Goal: Task Accomplishment & Management: Use online tool/utility

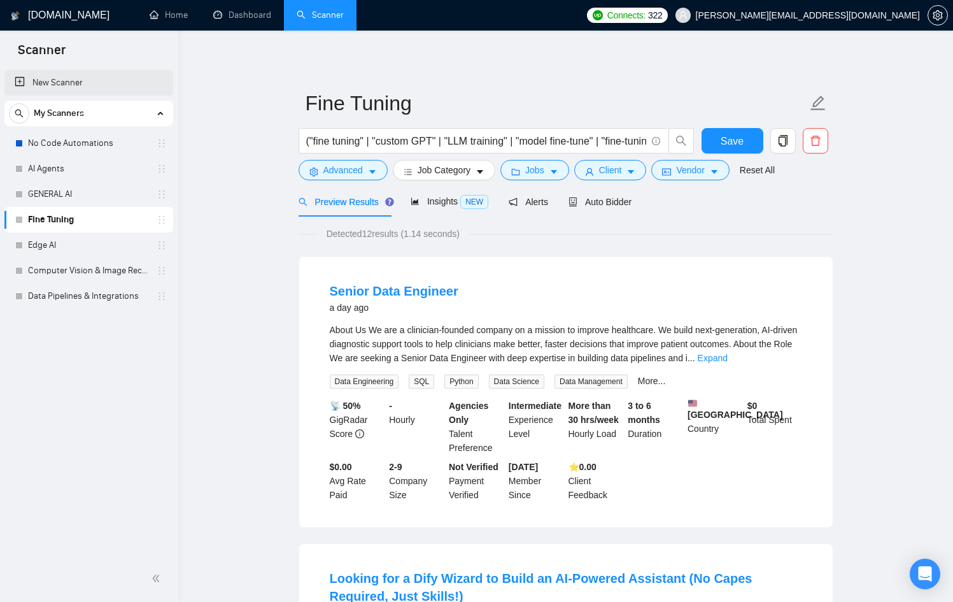
click at [48, 87] on link "New Scanner" at bounding box center [89, 82] width 148 height 25
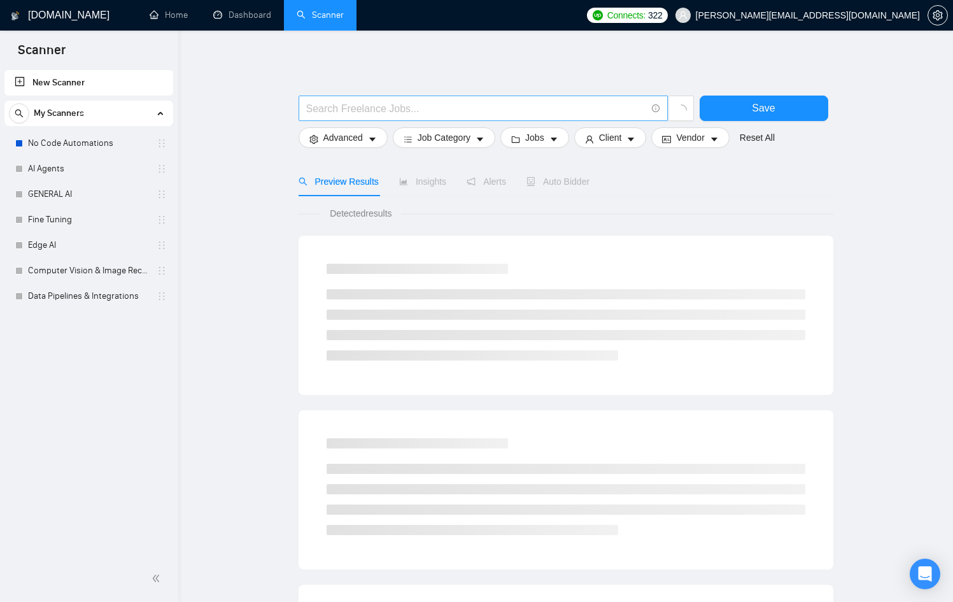
click at [311, 106] on input "text" at bounding box center [476, 109] width 340 height 16
type input "(ai video)"
click at [408, 206] on span "Detected more than 10000 results (0.58 seconds)" at bounding box center [418, 213] width 206 height 14
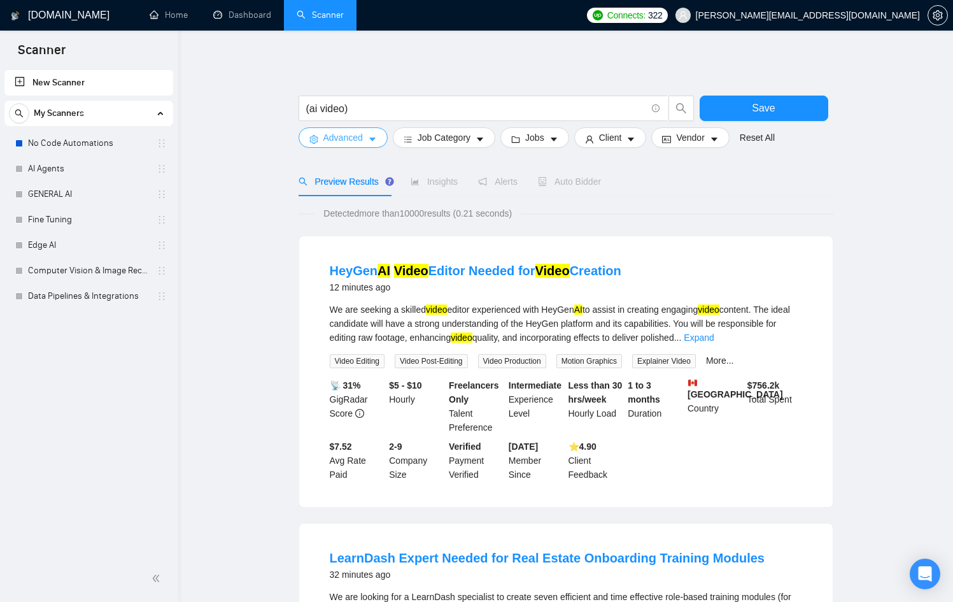
click at [355, 136] on span "Advanced" at bounding box center [343, 138] width 39 height 14
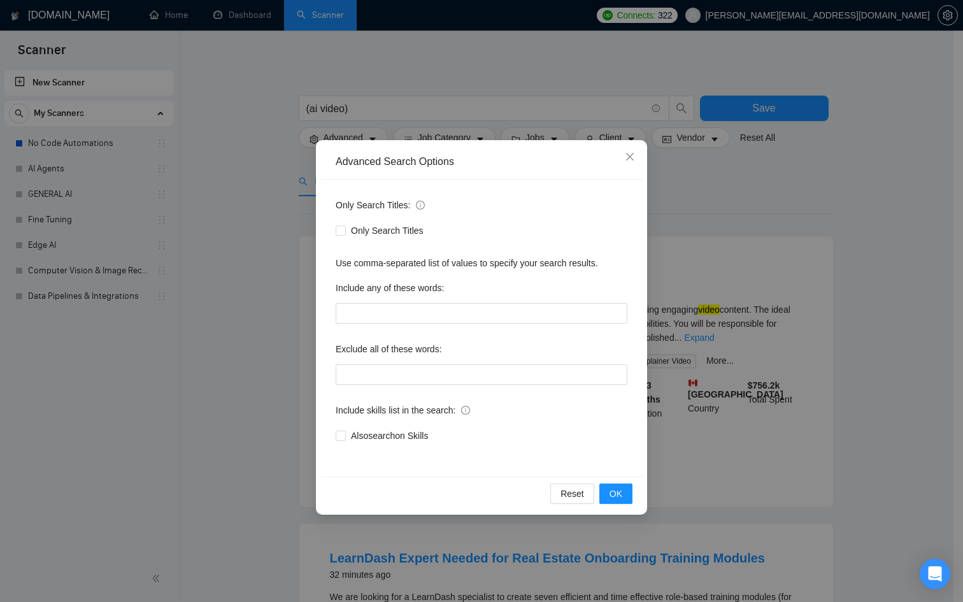
click at [386, 391] on div "Only Search Titles: Only Search Titles Use comma-separated list of values to sp…" at bounding box center [481, 328] width 322 height 297
click at [389, 377] on input "text" at bounding box center [482, 374] width 292 height 20
type input "logo designer"
click at [614, 497] on span "OK" at bounding box center [616, 494] width 13 height 14
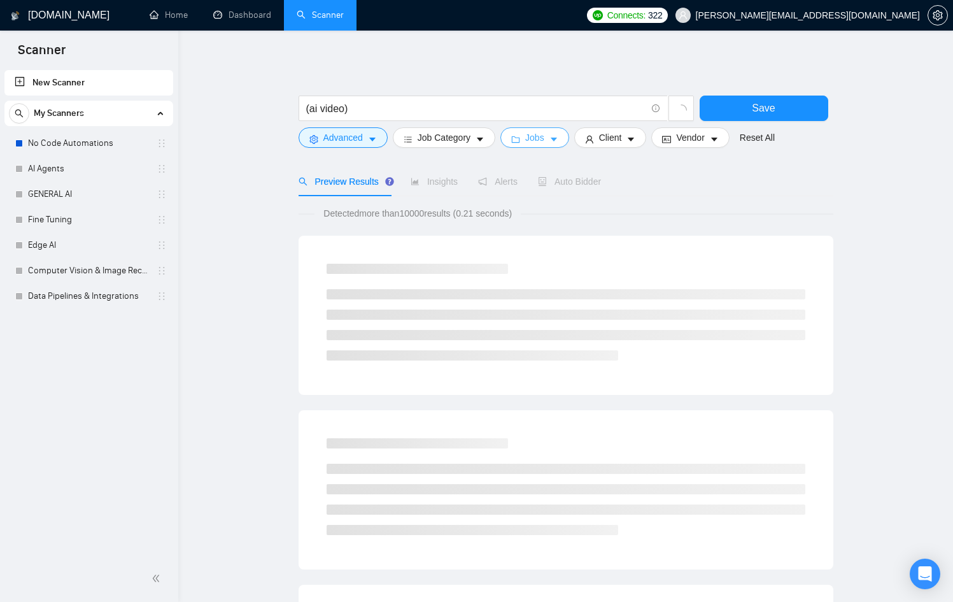
click at [545, 143] on span "Jobs" at bounding box center [534, 138] width 19 height 14
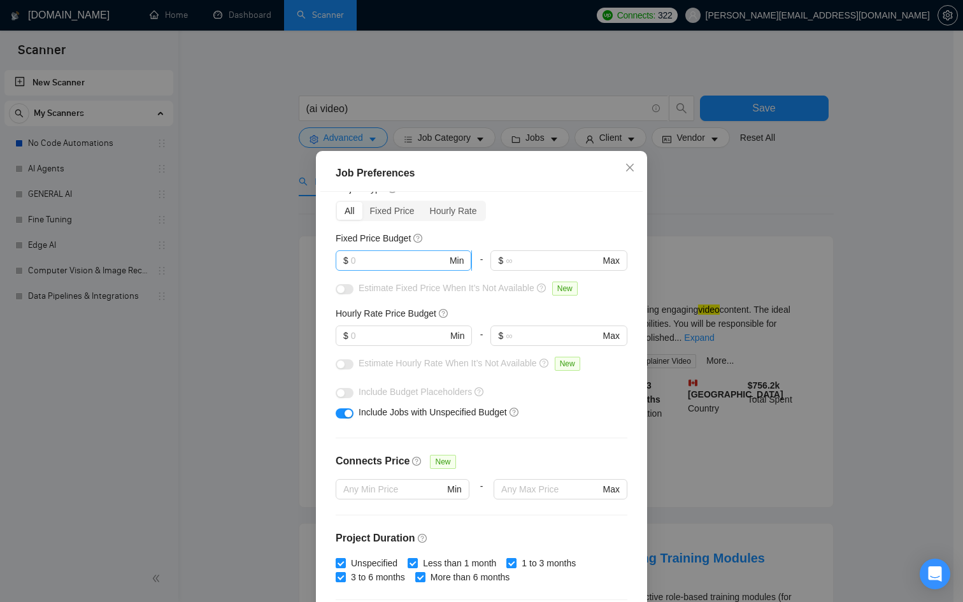
scroll to position [56, 0]
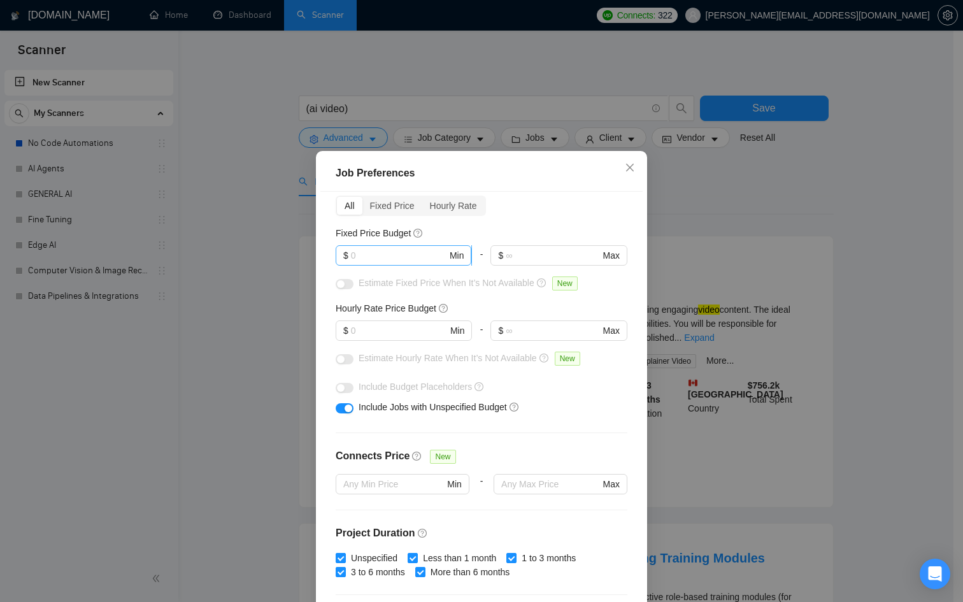
click at [380, 259] on input "text" at bounding box center [399, 255] width 96 height 14
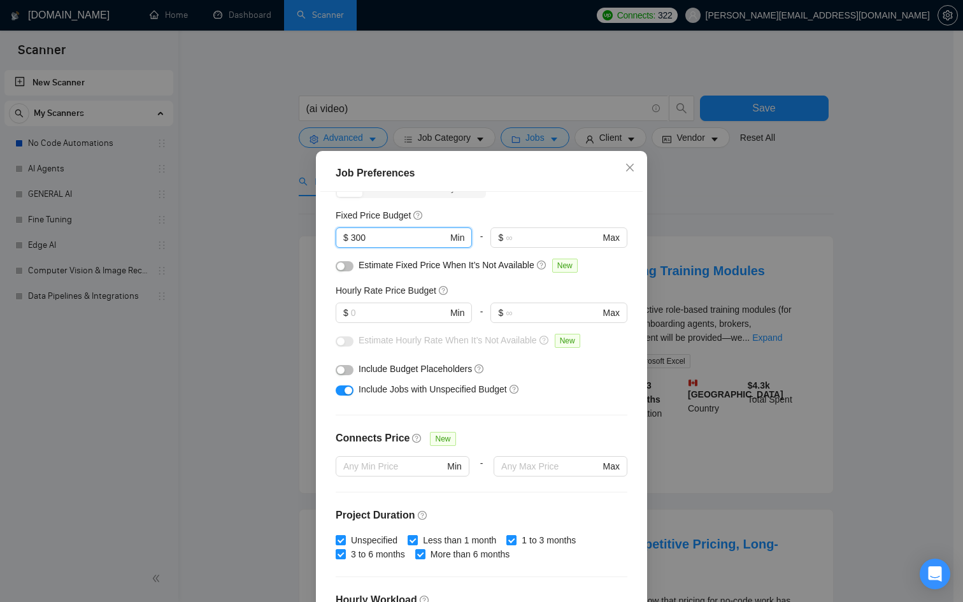
scroll to position [62, 0]
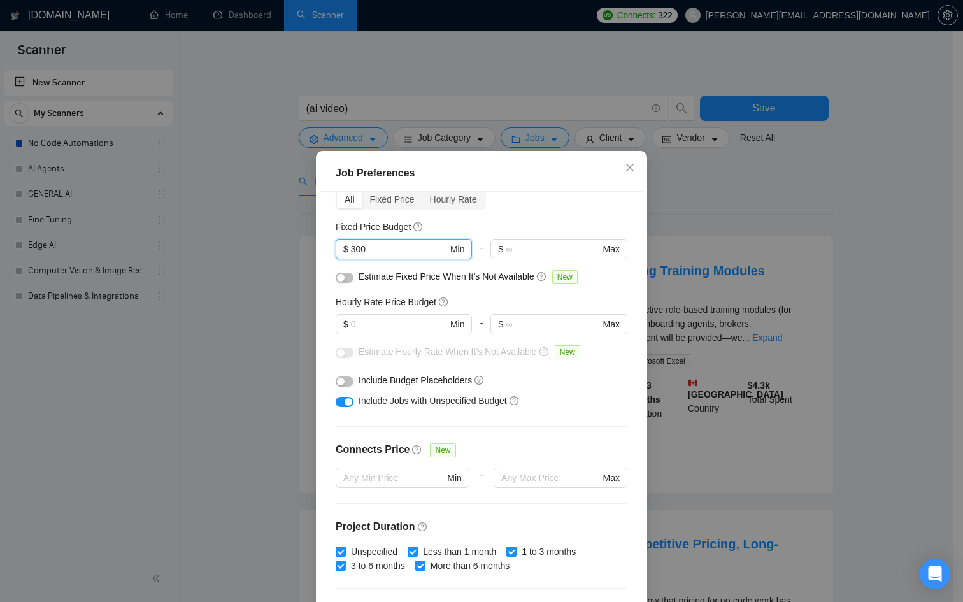
type input "300"
click at [345, 276] on button "button" at bounding box center [345, 278] width 18 height 10
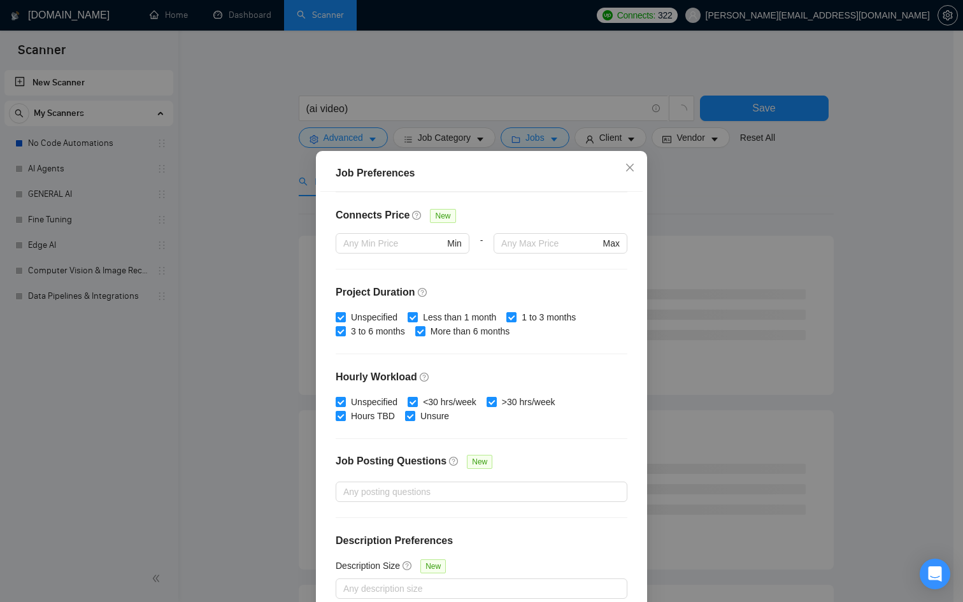
scroll to position [68, 0]
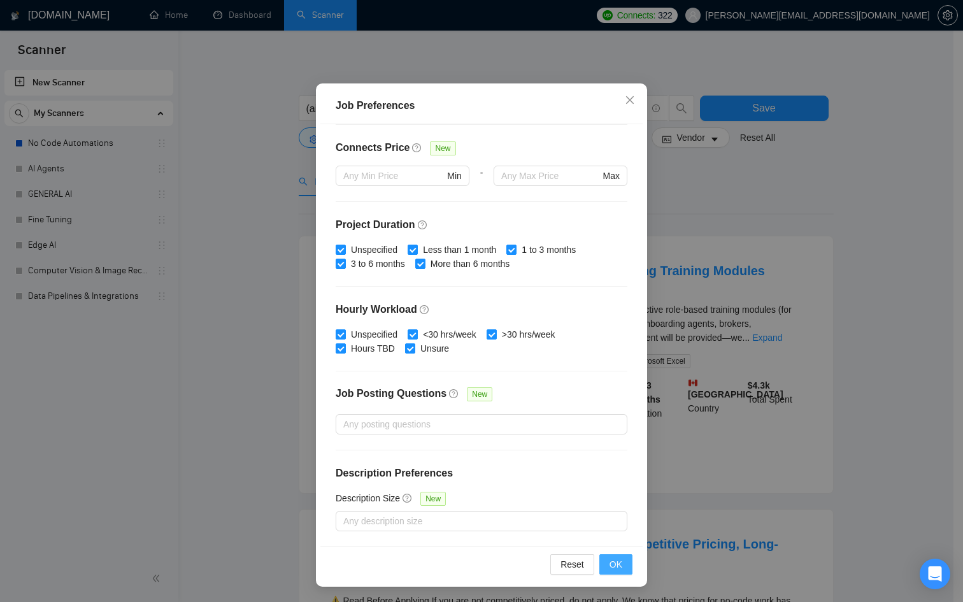
click at [616, 557] on span "OK" at bounding box center [616, 564] width 13 height 14
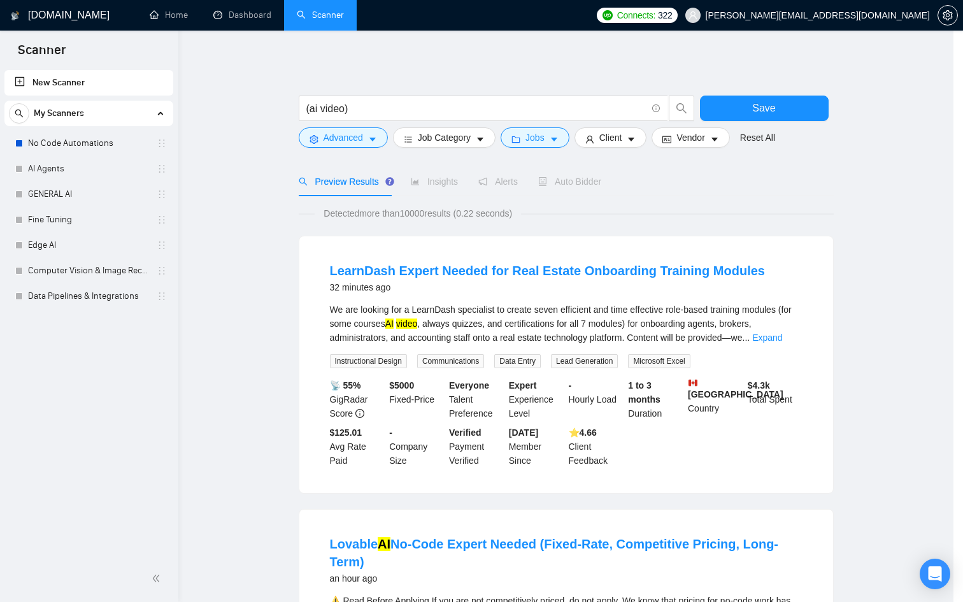
scroll to position [0, 0]
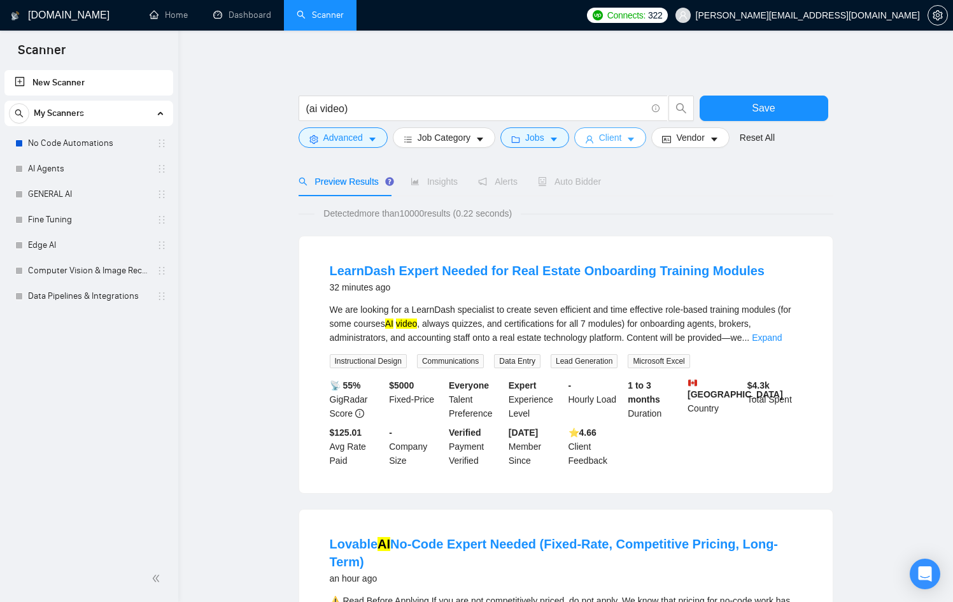
click at [635, 136] on icon "caret-down" at bounding box center [631, 139] width 9 height 9
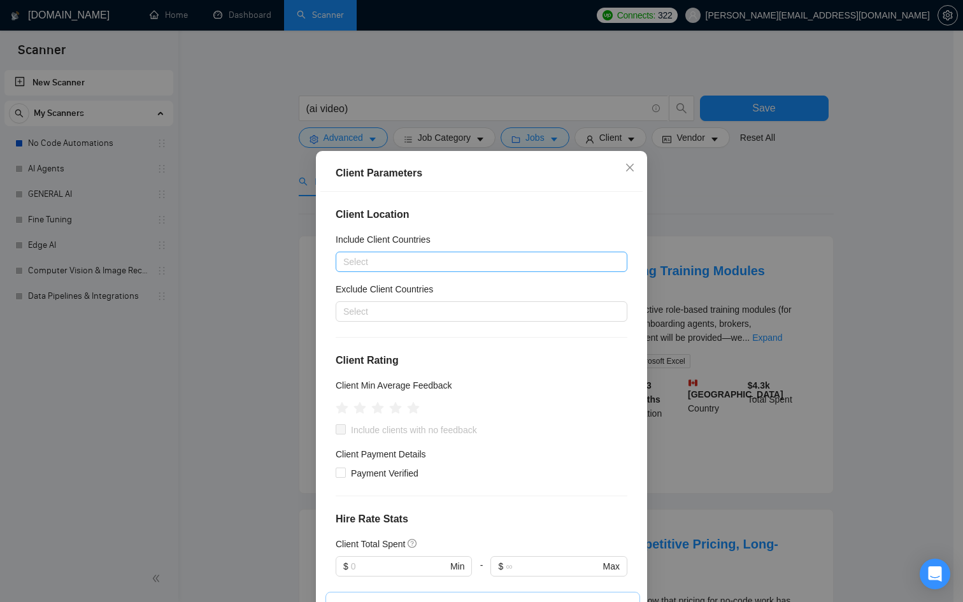
click at [371, 266] on div at bounding box center [475, 261] width 273 height 15
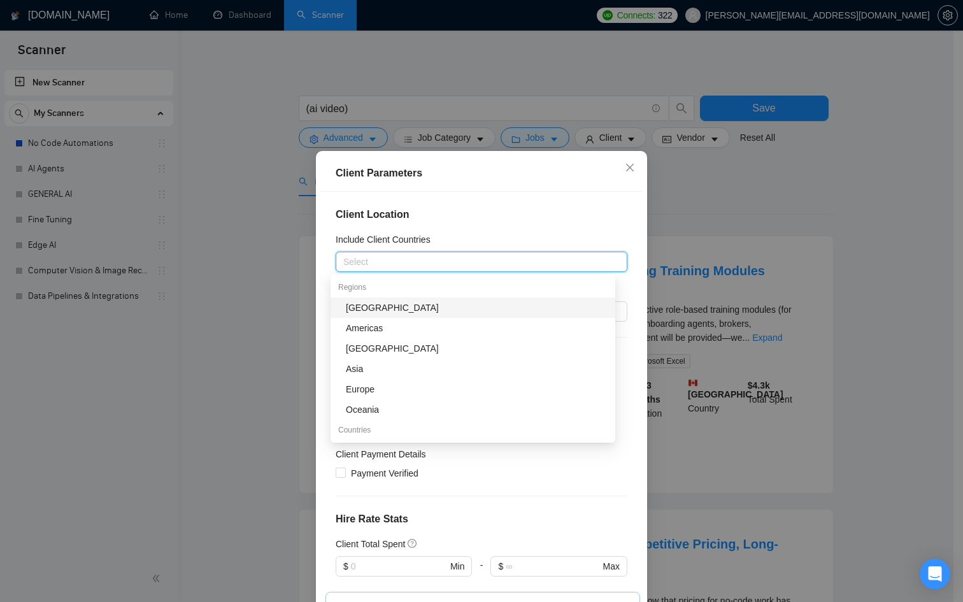
click at [301, 294] on div "Client Parameters Client Location Include Client Countries Select Exclude Clien…" at bounding box center [481, 301] width 963 height 602
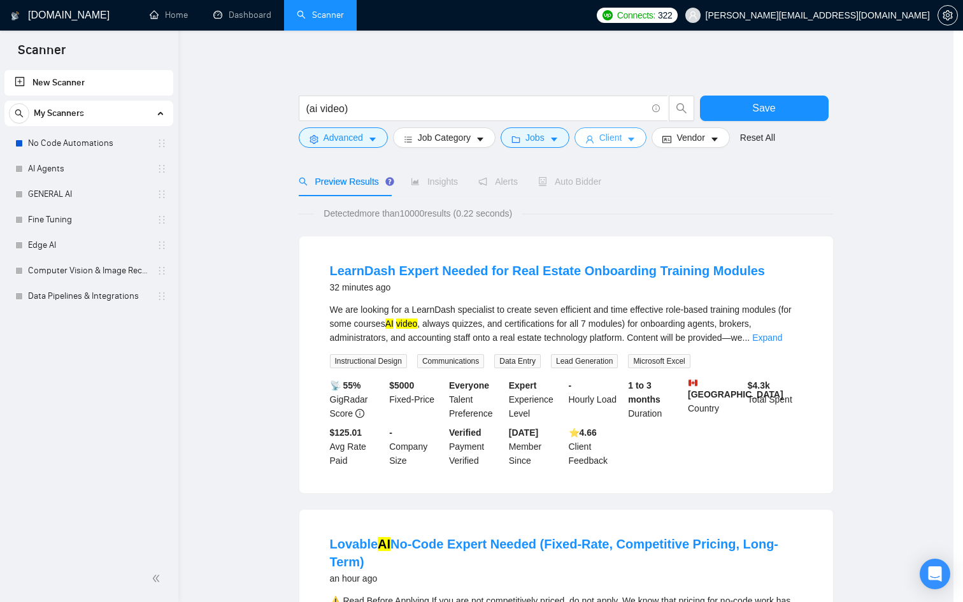
click at [318, 296] on body "Scanner New Scanner My Scanners No Code Automations AI Agents GENERAL AI Fine T…" at bounding box center [476, 301] width 953 height 602
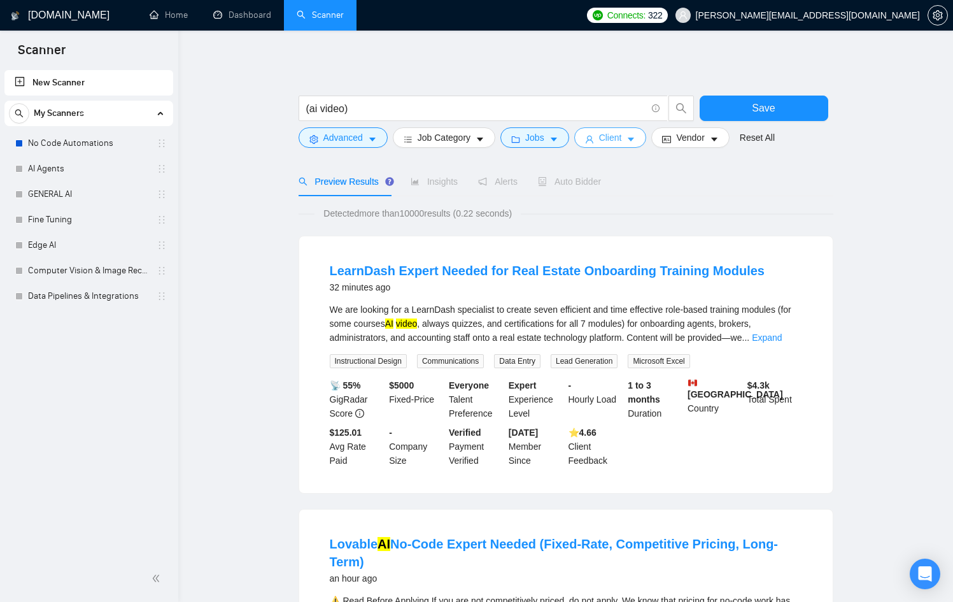
click at [590, 144] on button "Client" at bounding box center [610, 137] width 73 height 20
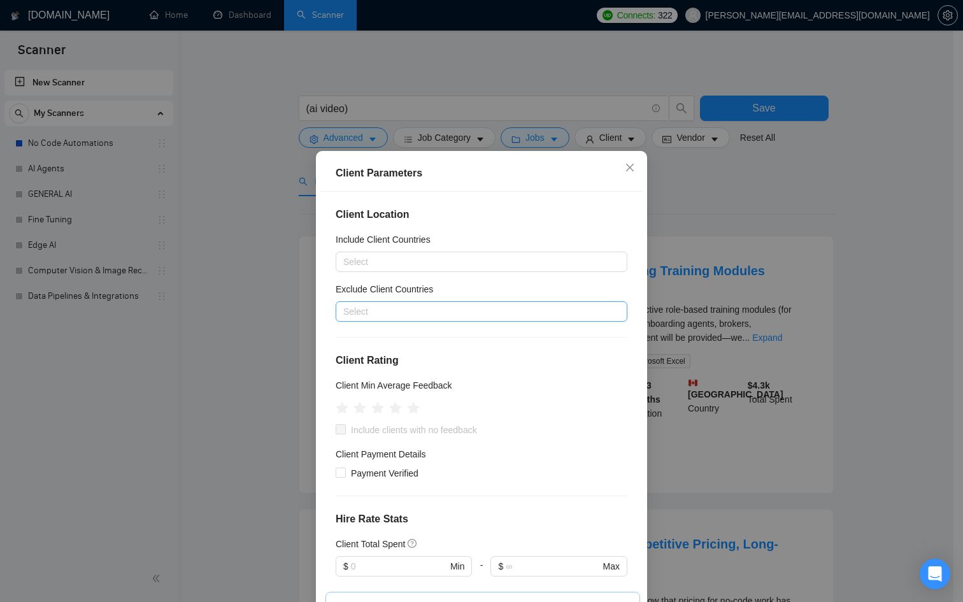
click at [376, 301] on div "Select" at bounding box center [482, 311] width 292 height 20
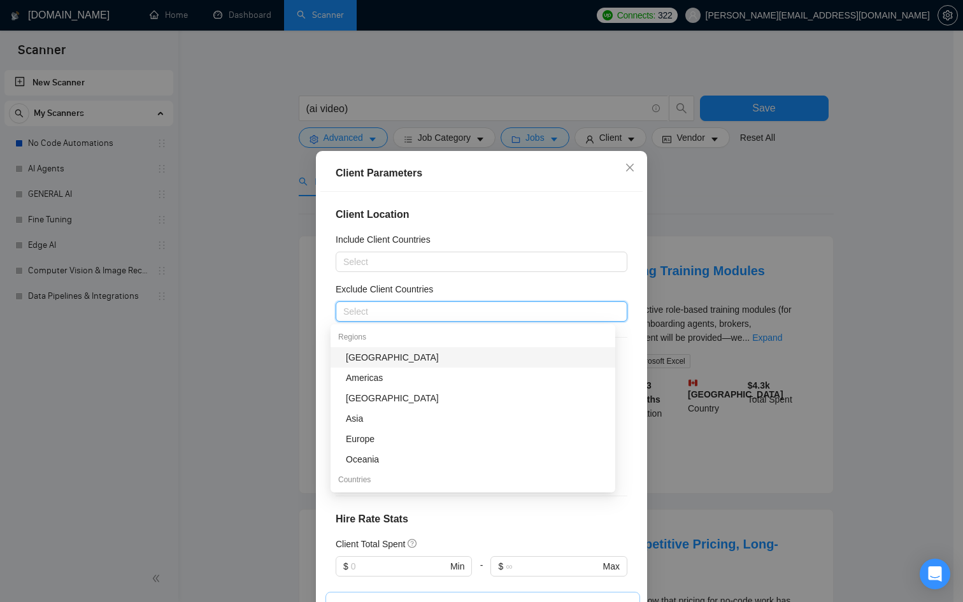
click at [380, 362] on div "[GEOGRAPHIC_DATA]" at bounding box center [477, 357] width 262 height 14
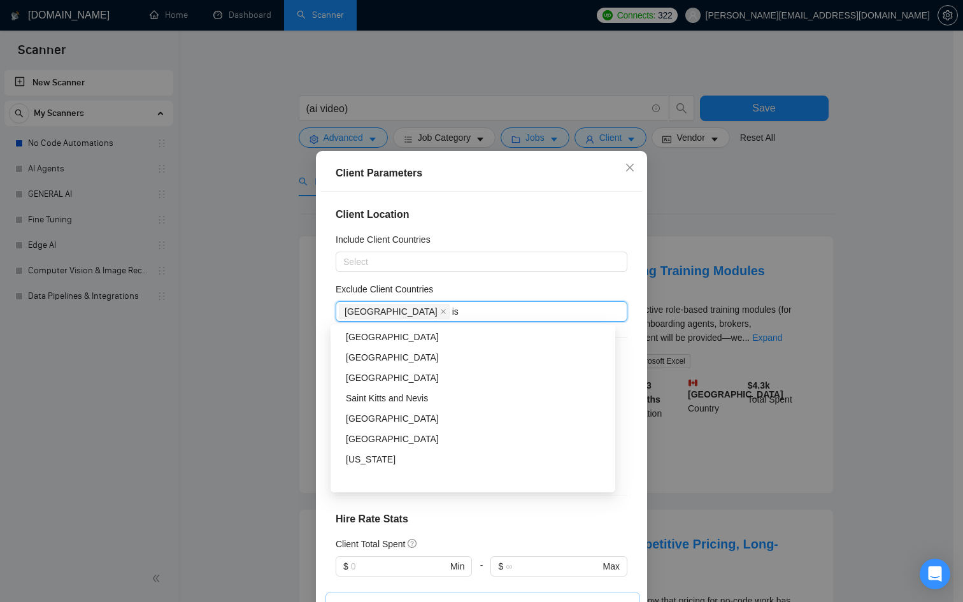
scroll to position [122, 0]
type input "isr"
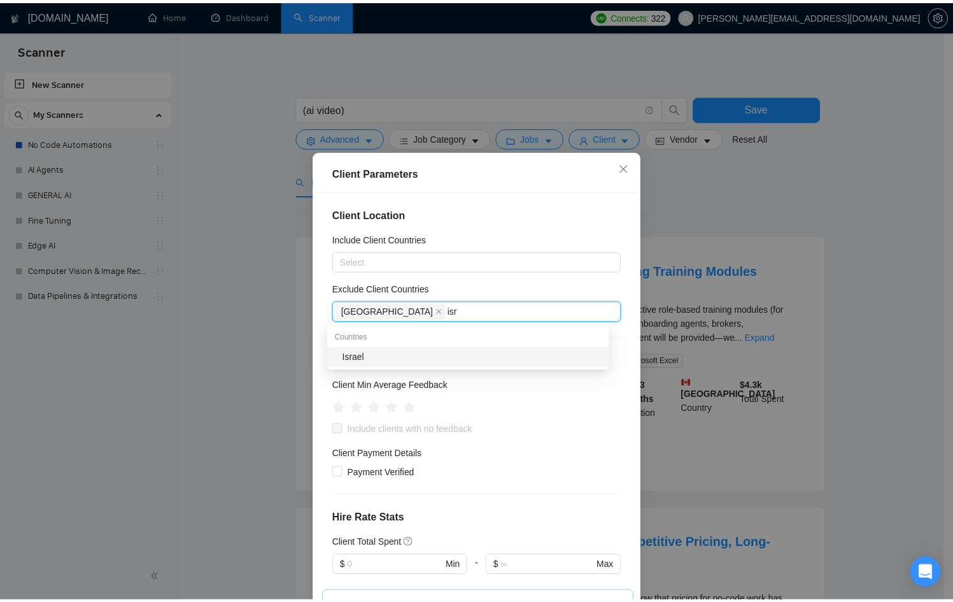
scroll to position [0, 0]
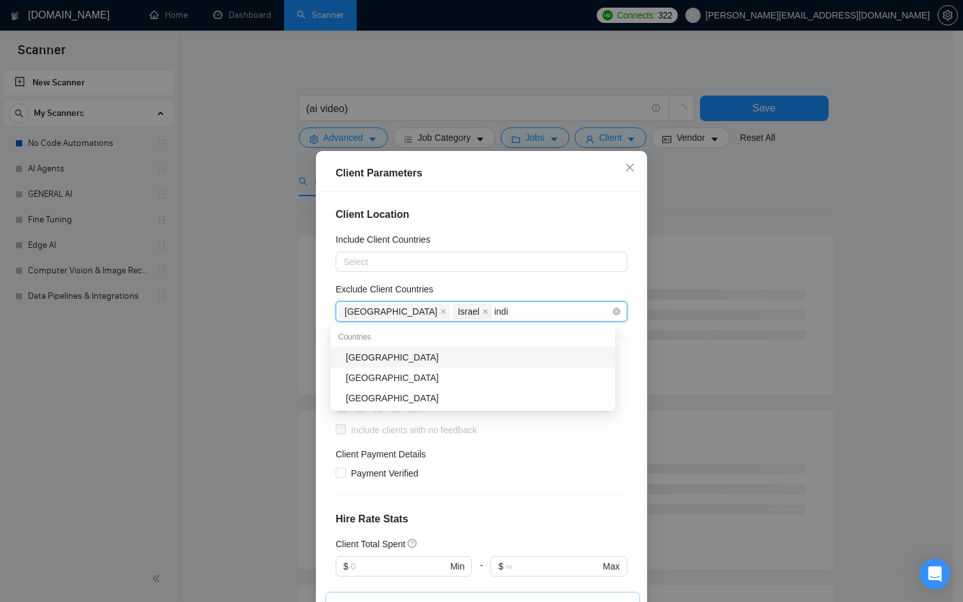
type input "india"
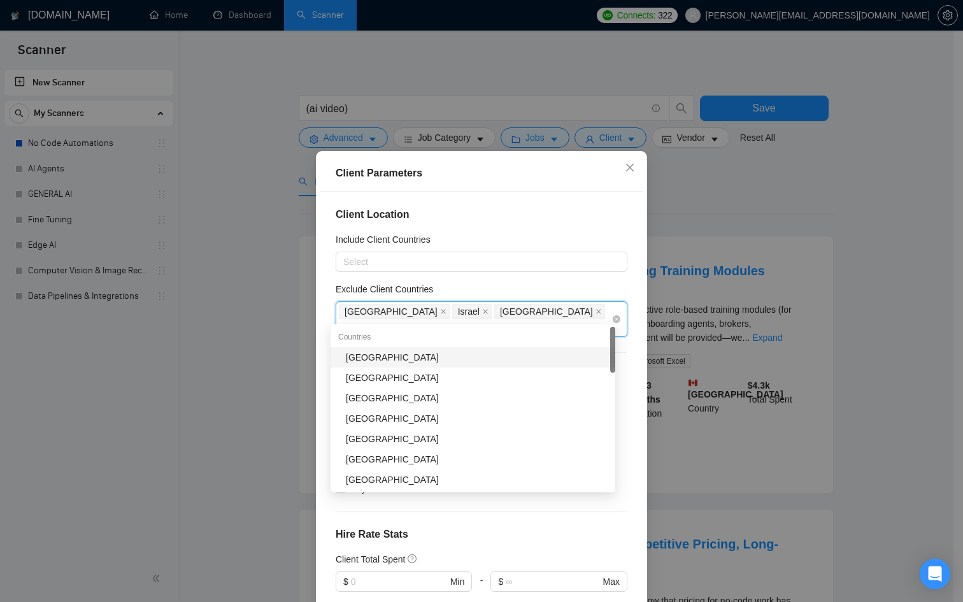
type input "pak"
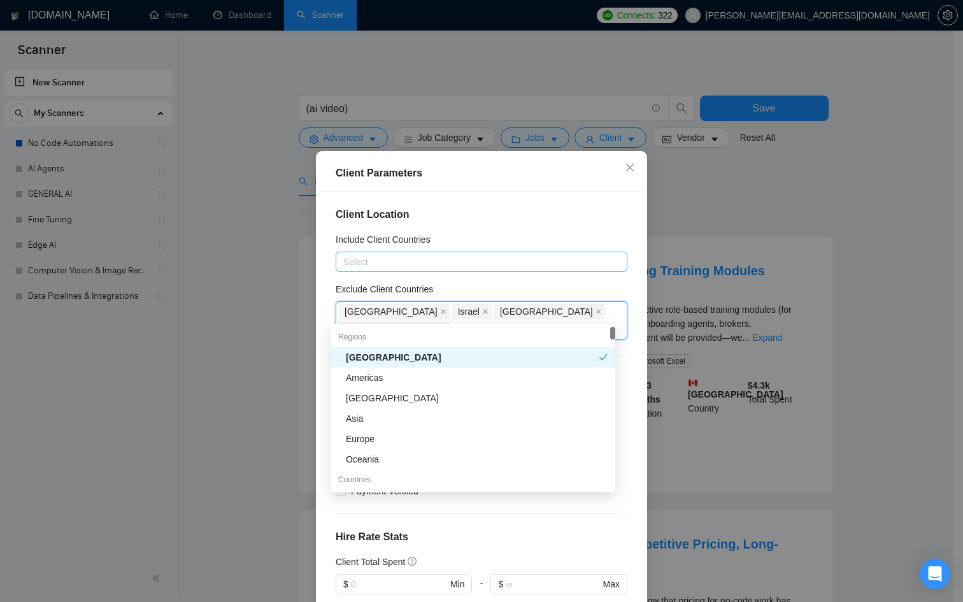
click at [429, 263] on div at bounding box center [475, 261] width 273 height 15
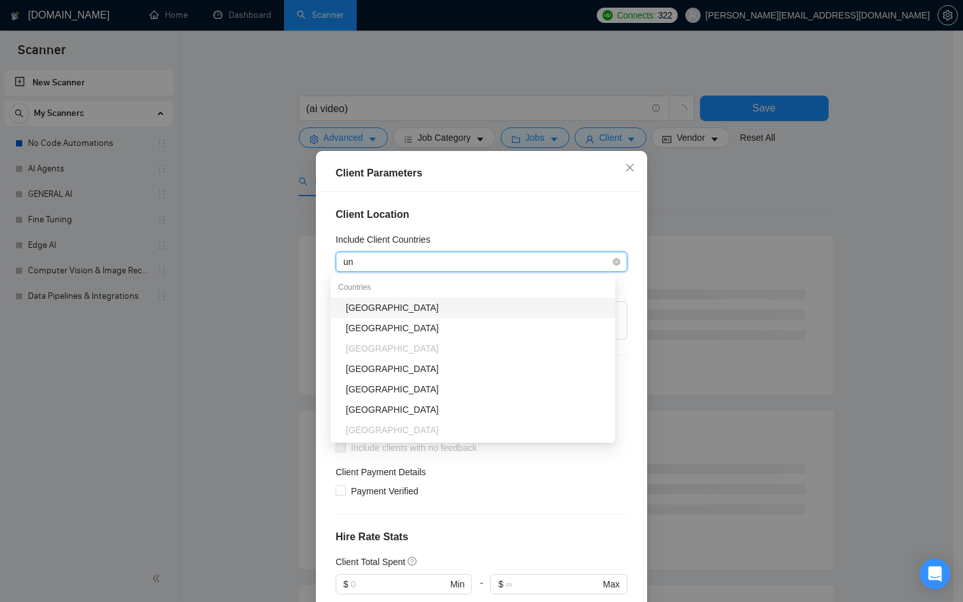
type input "uni"
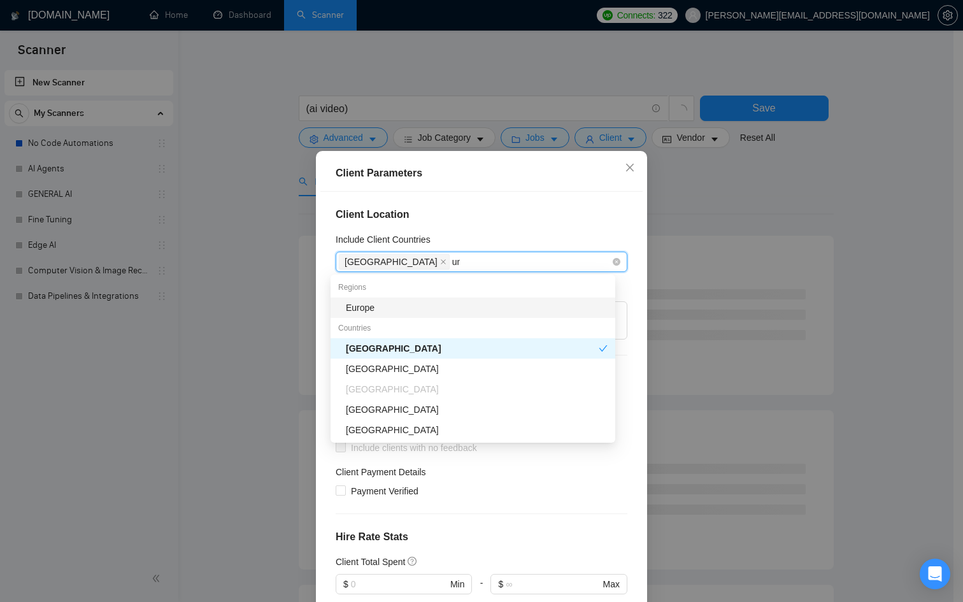
type input "uni"
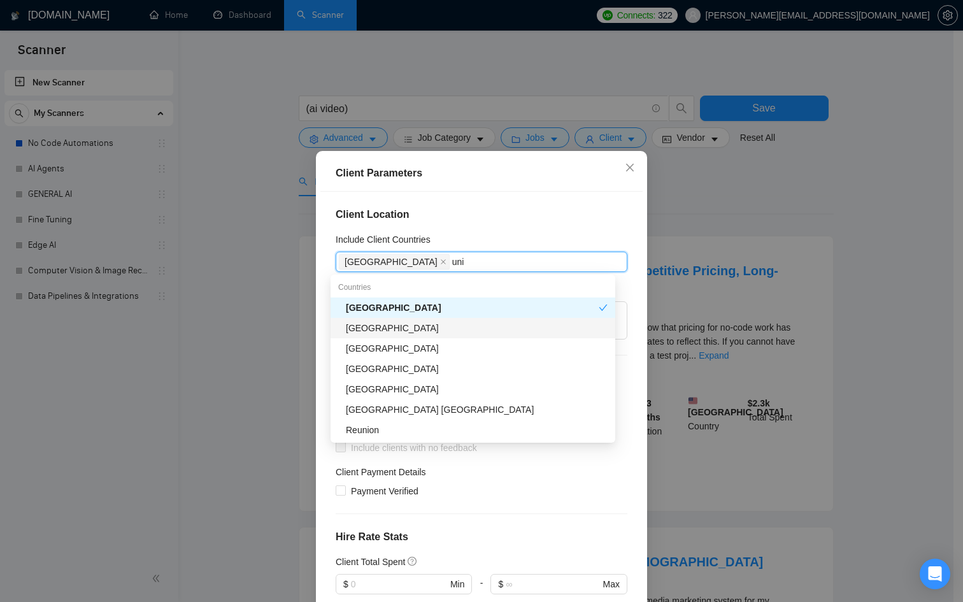
click at [447, 334] on div "[GEOGRAPHIC_DATA]" at bounding box center [477, 328] width 262 height 14
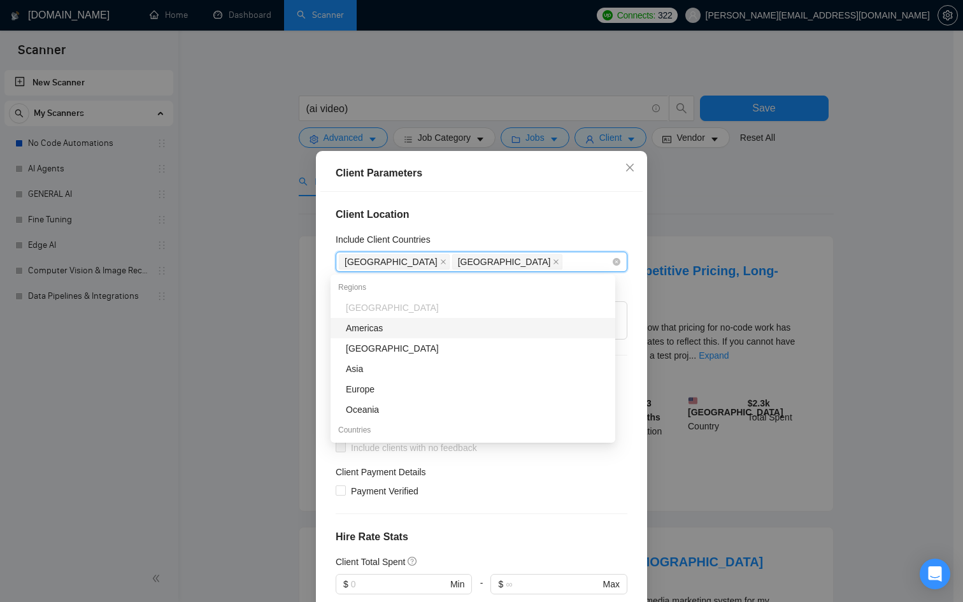
click at [539, 253] on div "[GEOGRAPHIC_DATA] [GEOGRAPHIC_DATA]" at bounding box center [475, 262] width 273 height 18
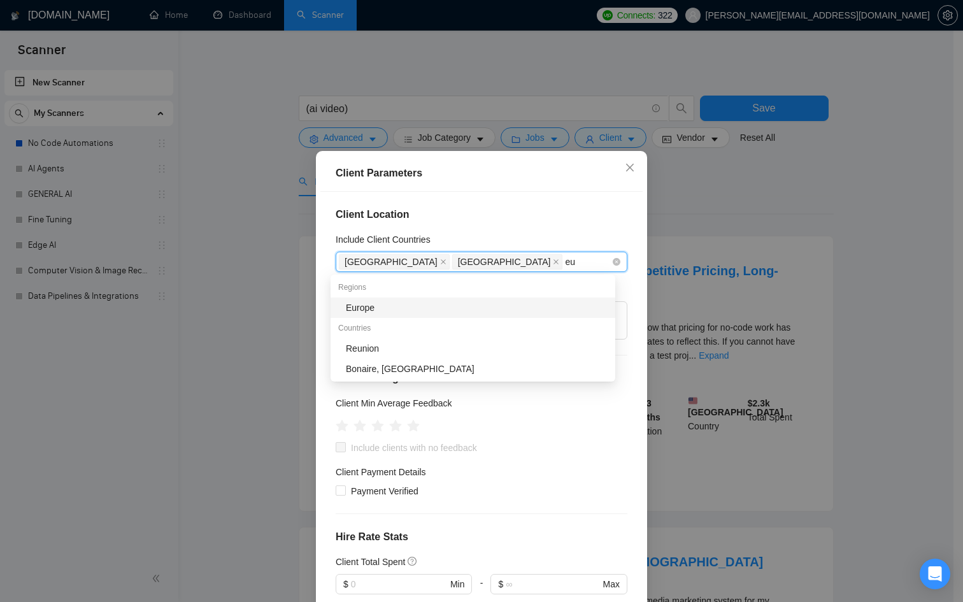
type input "eur"
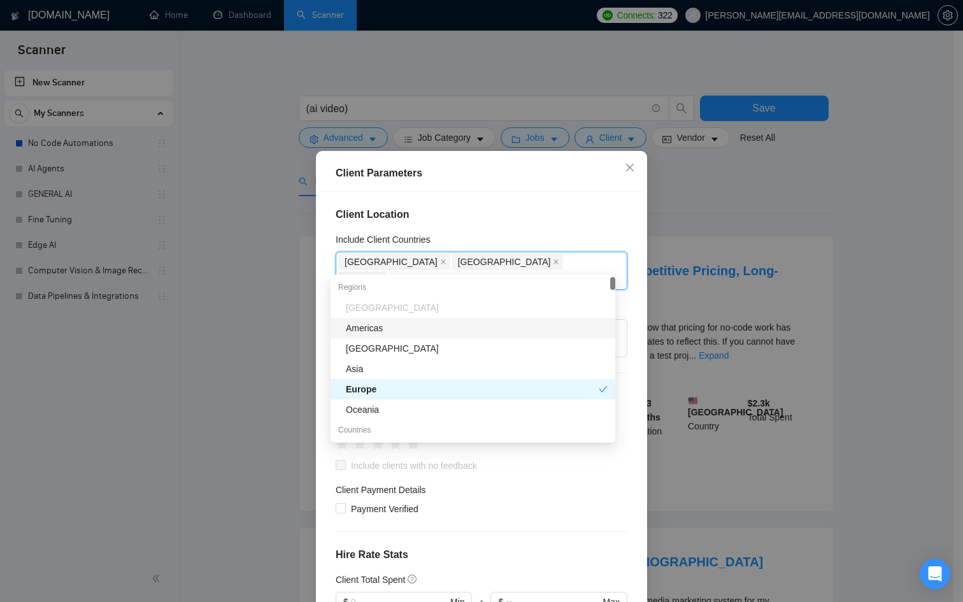
click at [708, 215] on div "Client Parameters Client Location Include Client Countries [GEOGRAPHIC_DATA] [G…" at bounding box center [481, 301] width 963 height 602
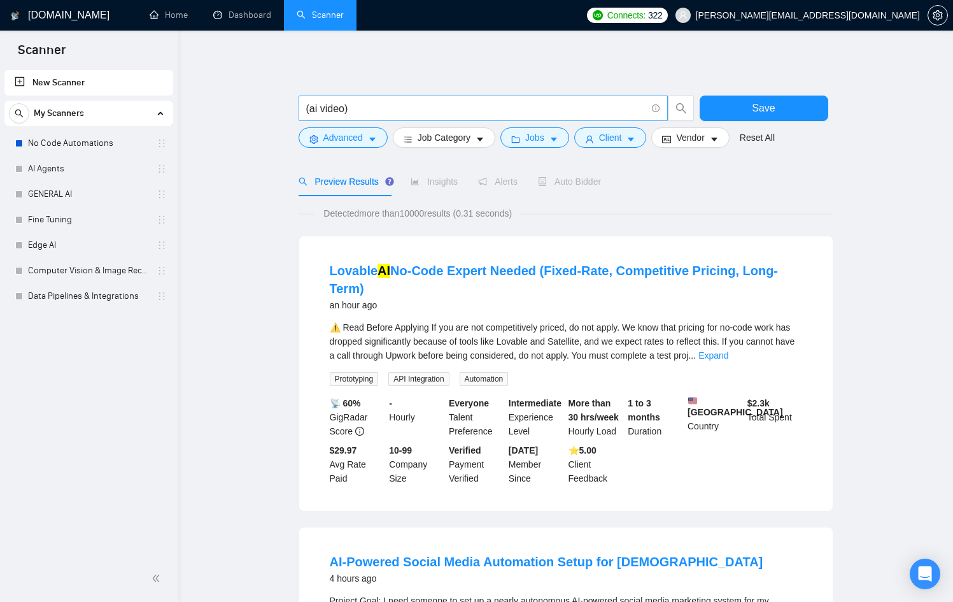
click at [310, 106] on input "(ai video)" at bounding box center [476, 109] width 340 height 16
click at [350, 107] on input "("ai video)" at bounding box center [476, 109] width 340 height 16
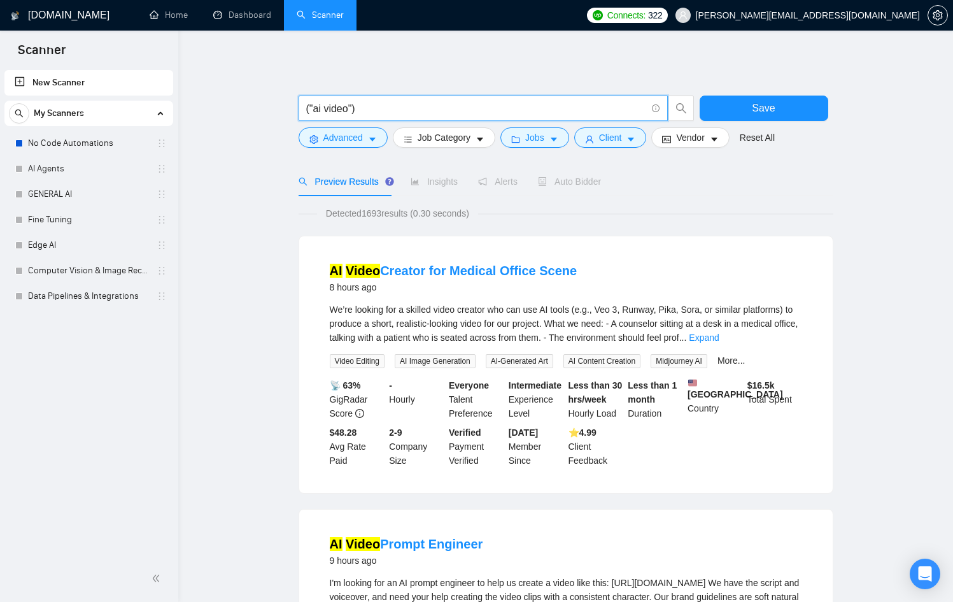
click at [394, 107] on input "("ai video")" at bounding box center [476, 109] width 340 height 16
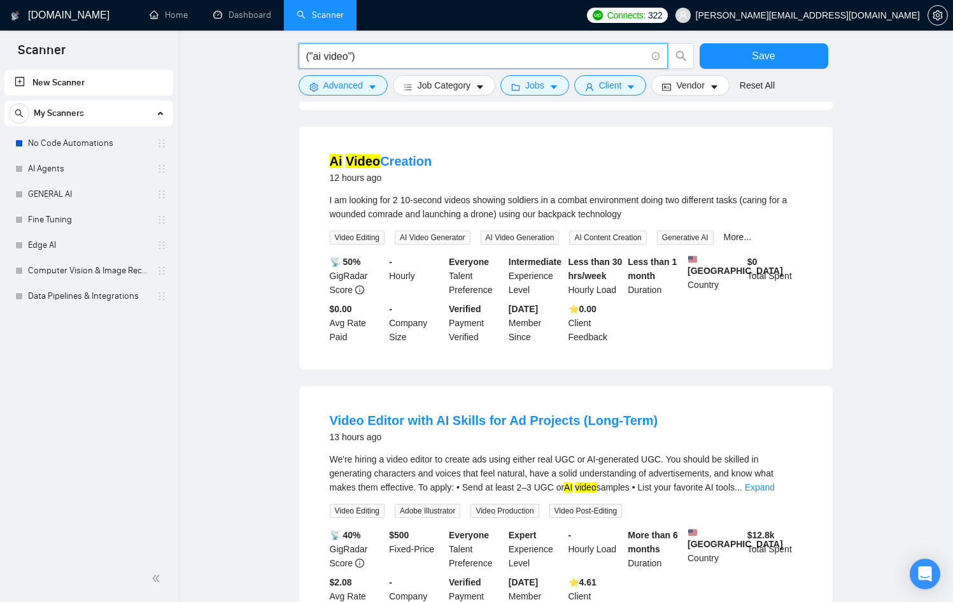
scroll to position [1133, 0]
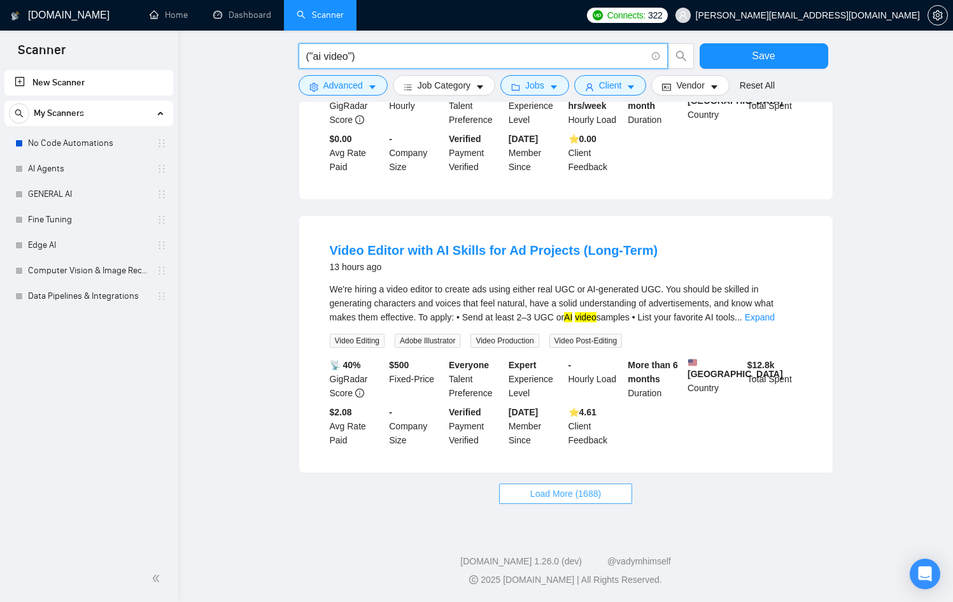
type input "("ai video")"
click at [573, 497] on span "Load More (1688)" at bounding box center [566, 494] width 71 height 14
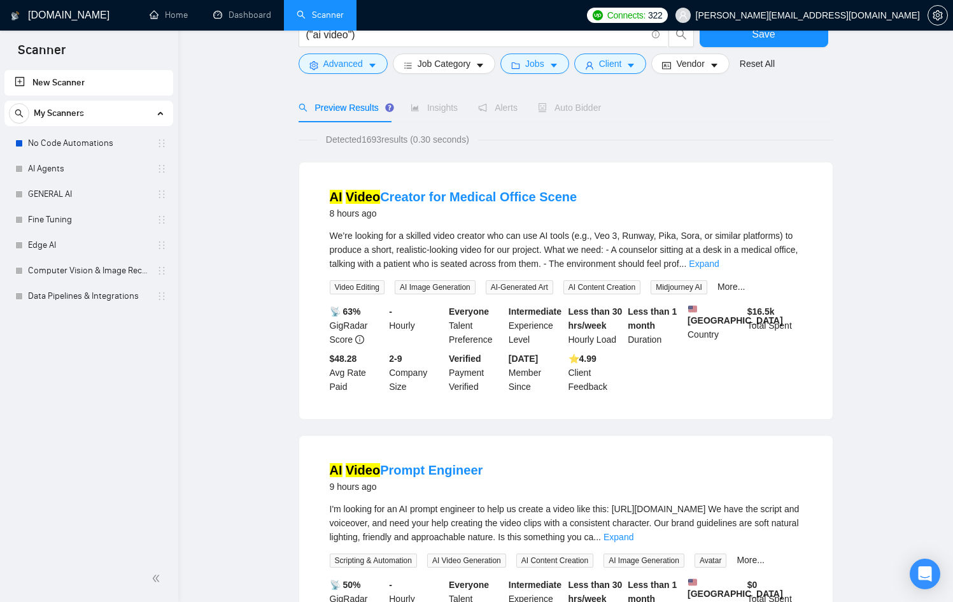
scroll to position [0, 0]
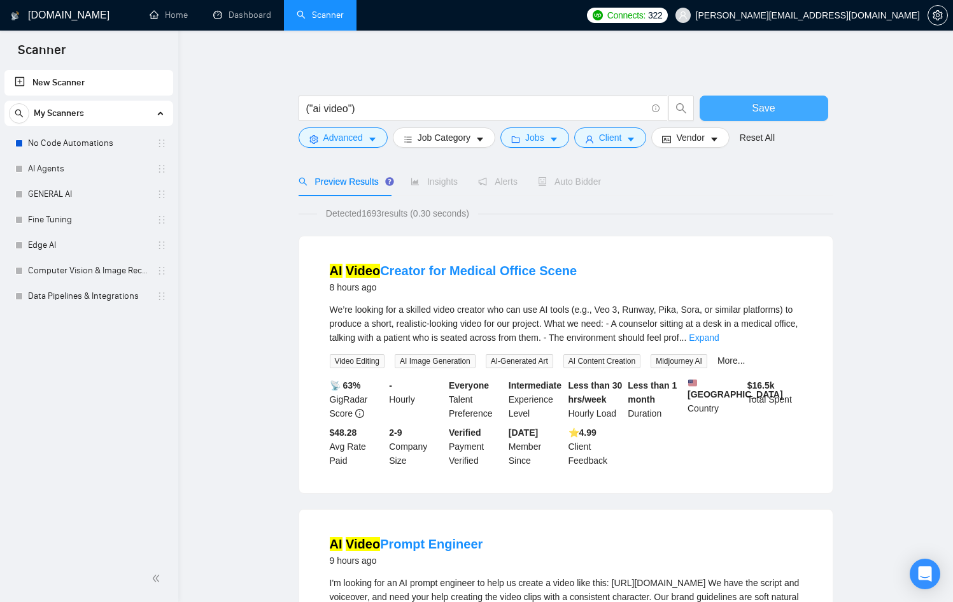
click at [777, 105] on button "Save" at bounding box center [764, 108] width 129 height 25
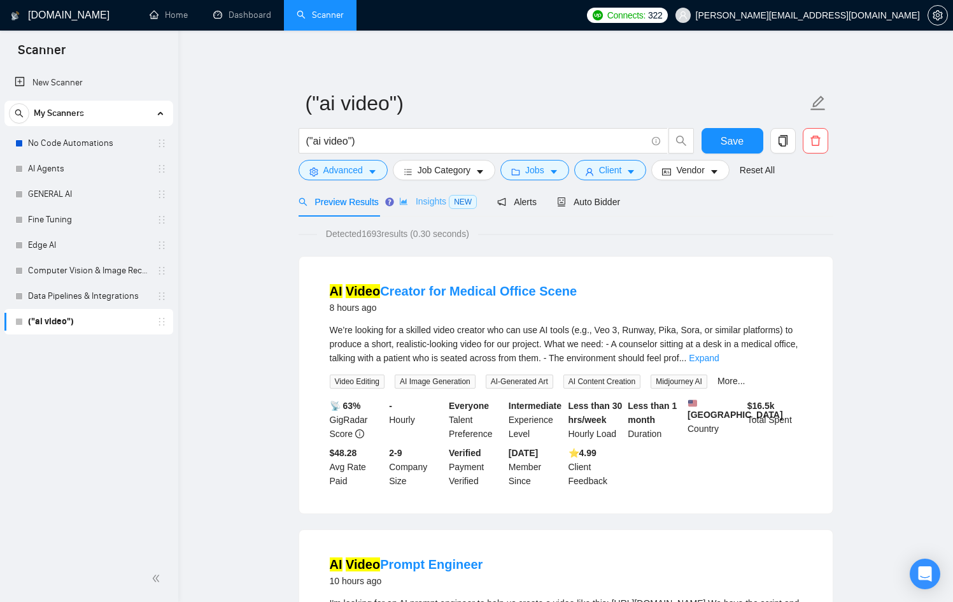
click at [421, 189] on div "Insights NEW" at bounding box center [438, 202] width 78 height 30
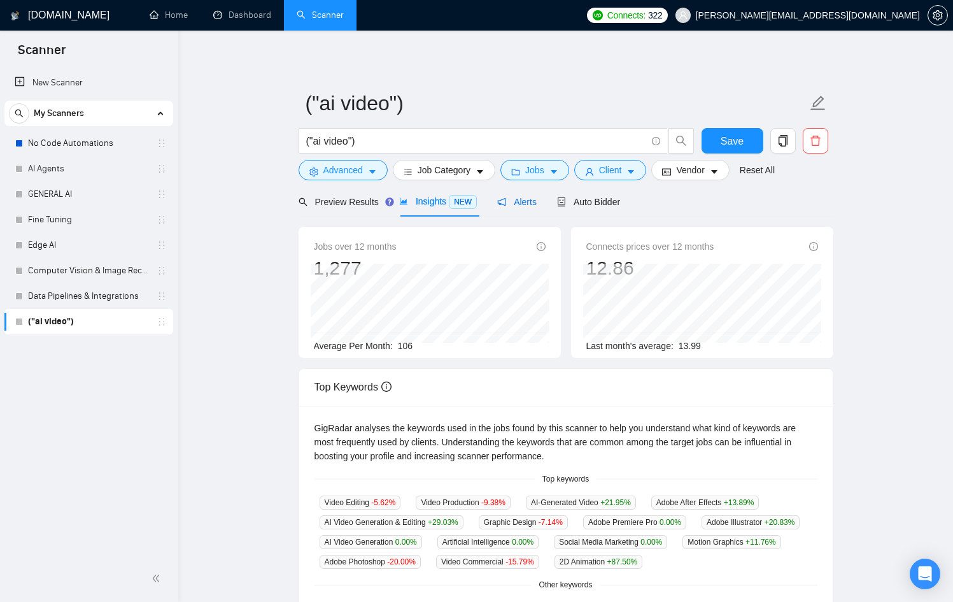
click at [523, 202] on span "Alerts" at bounding box center [516, 202] width 39 height 10
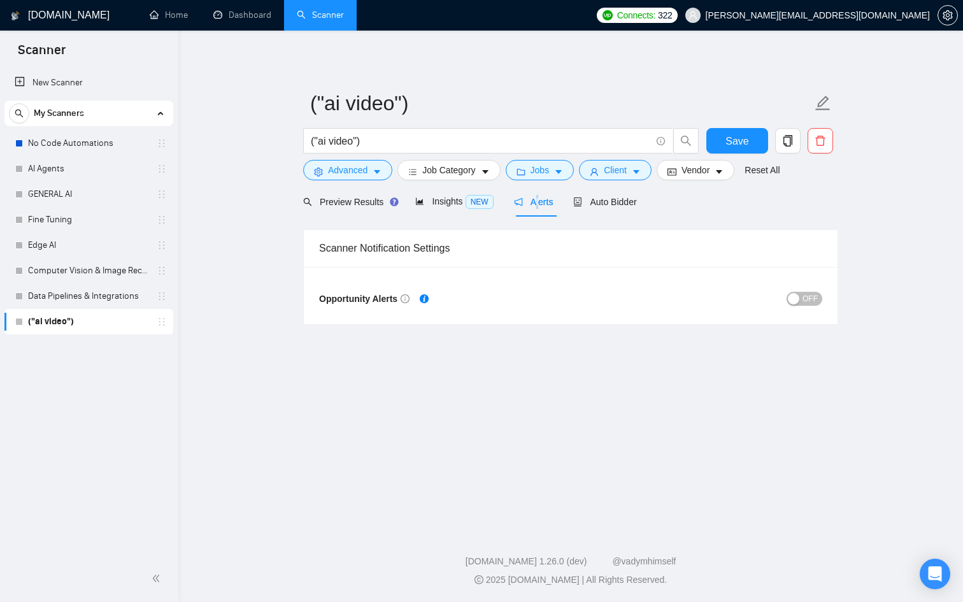
click at [808, 296] on span "OFF" at bounding box center [810, 299] width 15 height 14
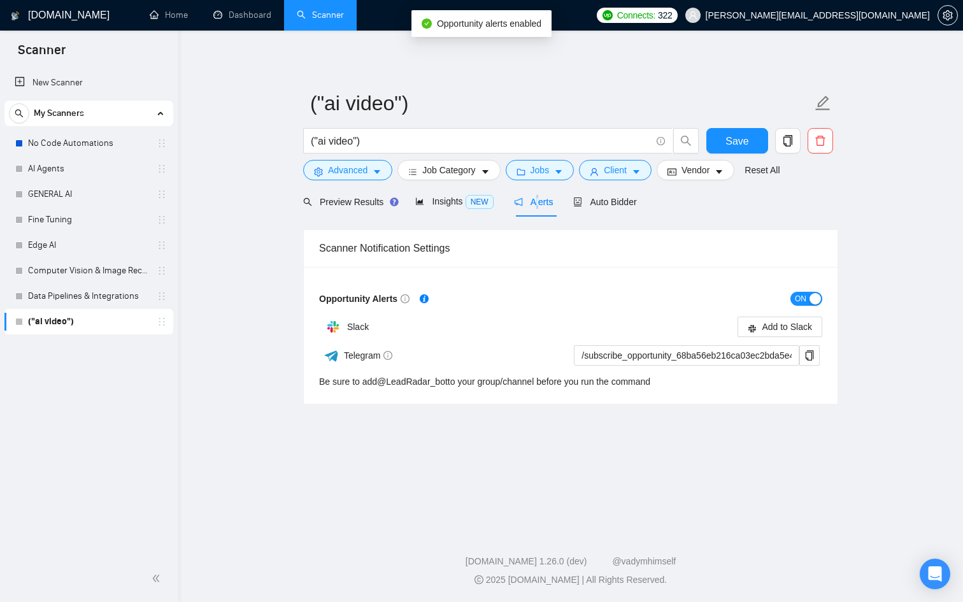
click at [809, 297] on button "ON" at bounding box center [806, 299] width 32 height 14
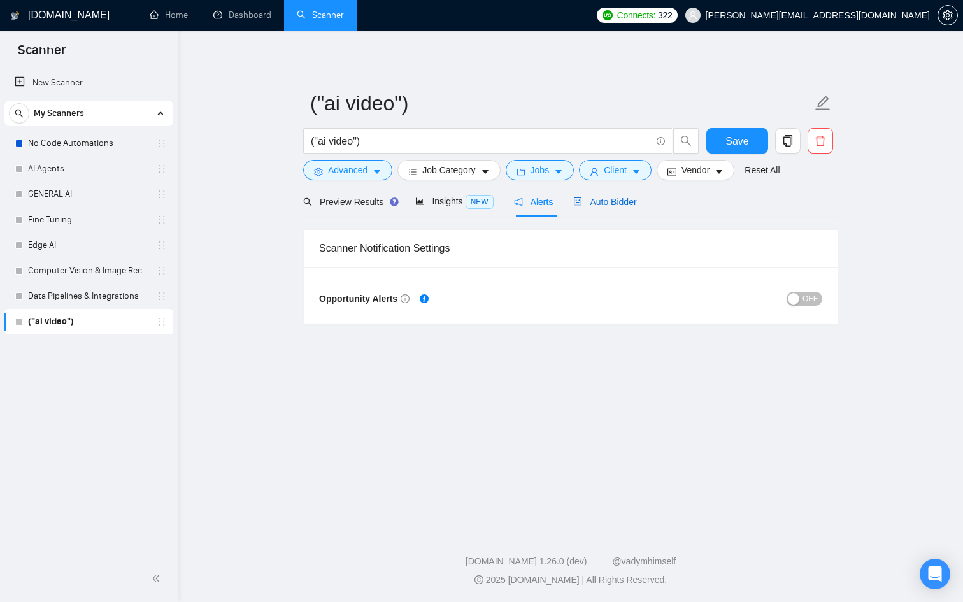
click at [620, 195] on div "Auto Bidder" at bounding box center [604, 202] width 63 height 14
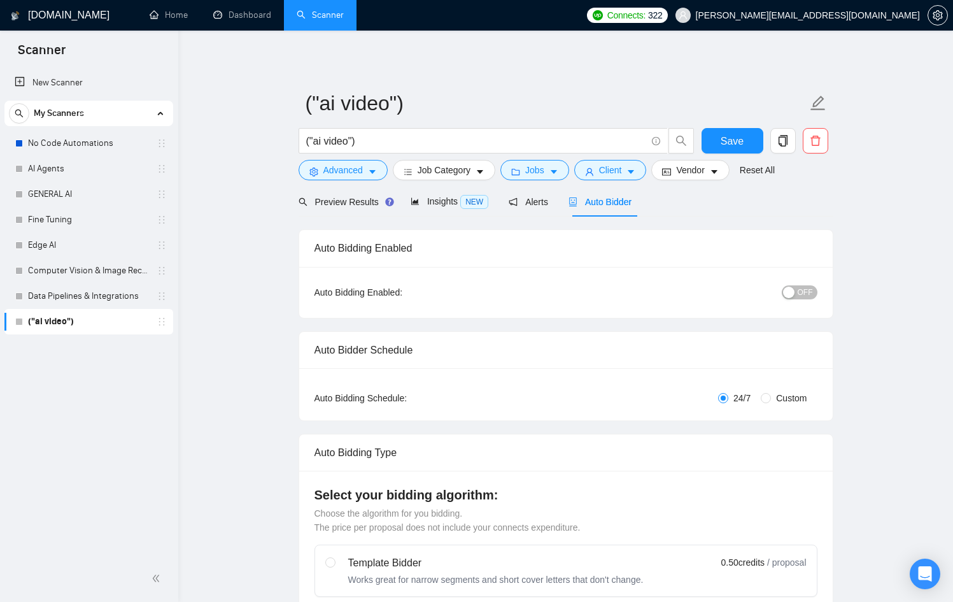
click at [815, 298] on div "OFF" at bounding box center [734, 292] width 168 height 15
click at [804, 289] on span "OFF" at bounding box center [805, 292] width 15 height 14
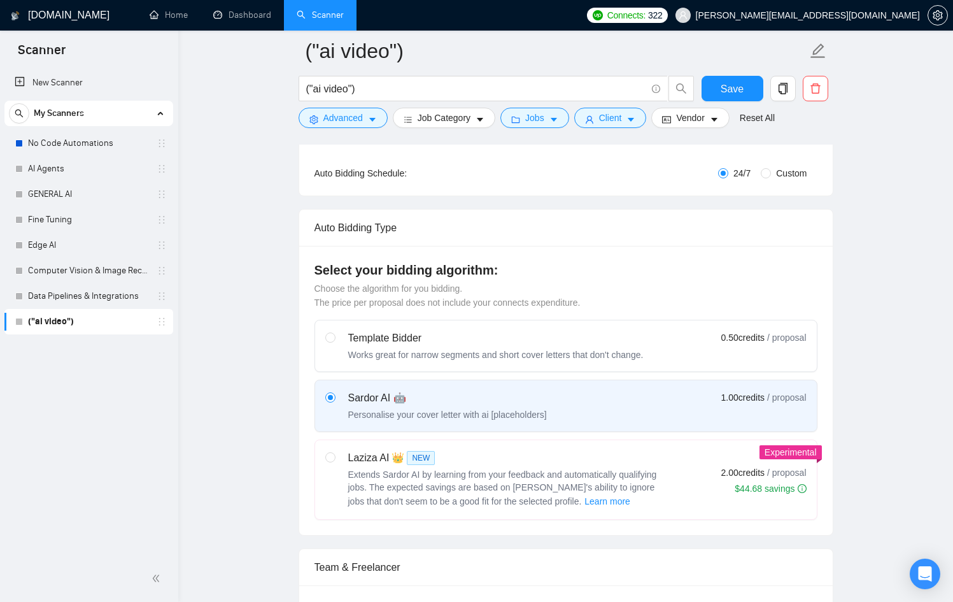
scroll to position [238, 0]
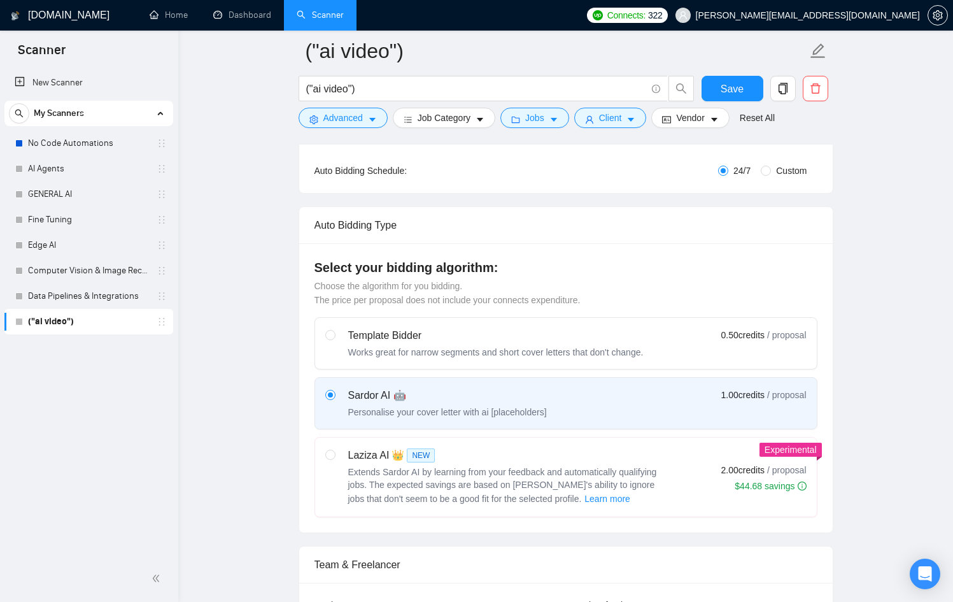
click at [622, 460] on div "Laziza AI 👑 NEW" at bounding box center [507, 455] width 318 height 15
click at [334, 459] on input "radio" at bounding box center [329, 454] width 9 height 9
radio input "true"
radio input "false"
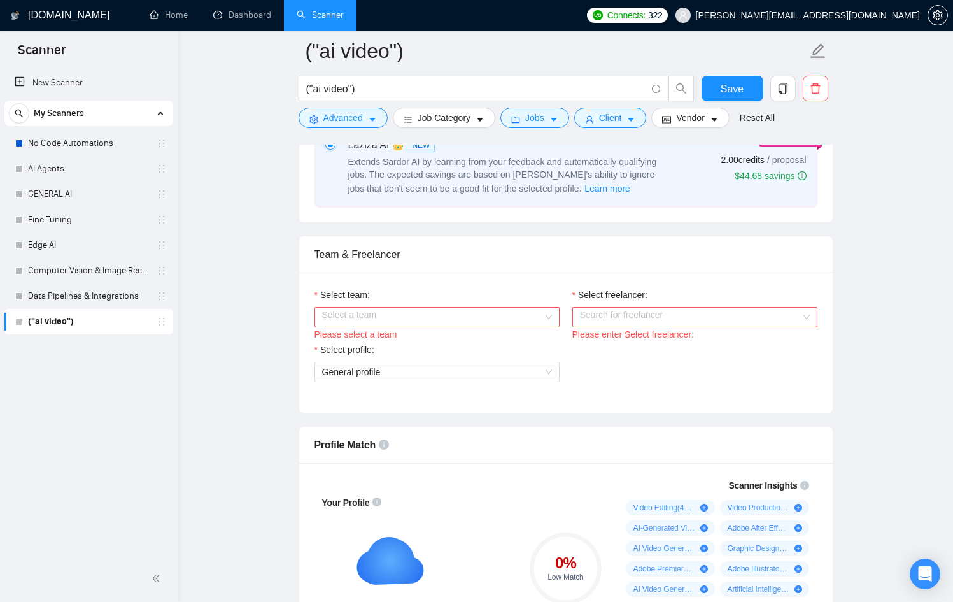
scroll to position [552, 0]
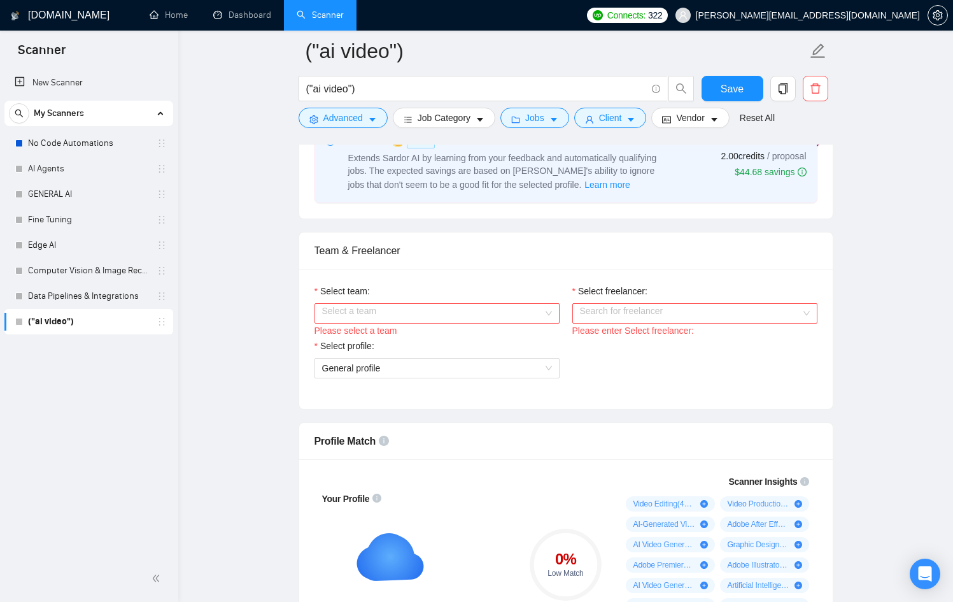
click at [394, 324] on div "Please select a team" at bounding box center [437, 331] width 245 height 14
click at [391, 317] on input "Select team:" at bounding box center [432, 313] width 221 height 19
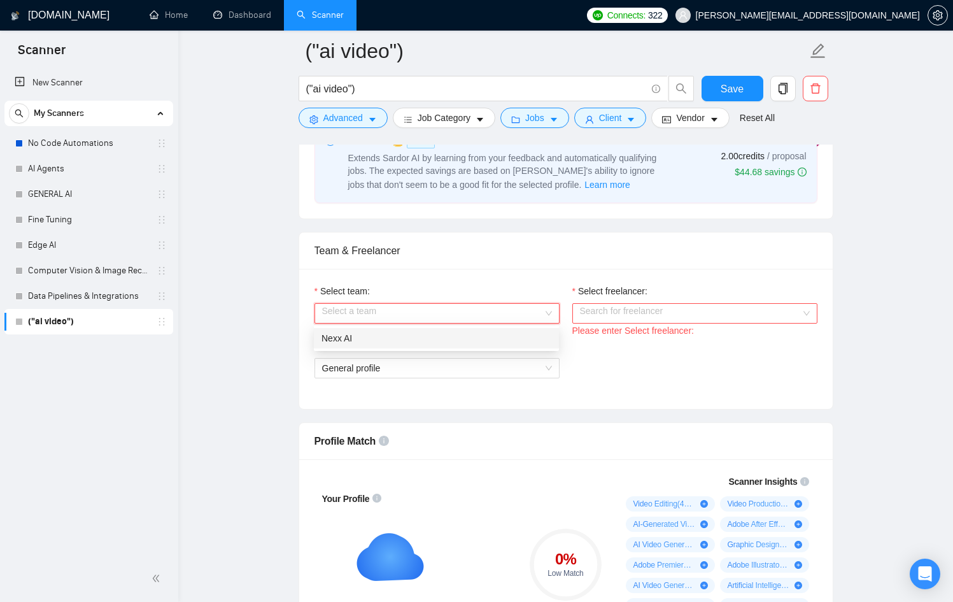
click at [396, 336] on div "Nexx AI" at bounding box center [437, 338] width 230 height 14
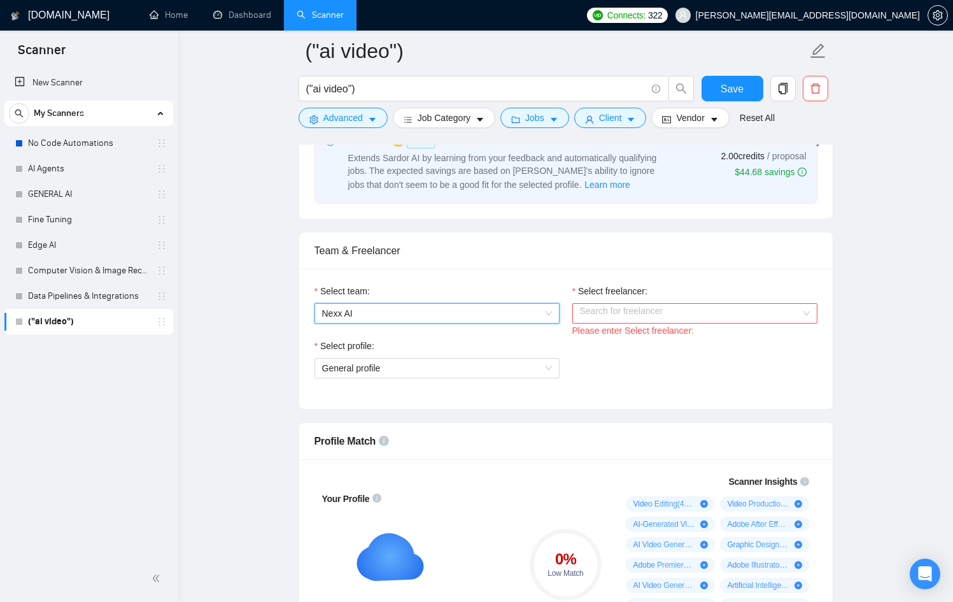
click at [673, 311] on input "Select freelancer:" at bounding box center [690, 313] width 221 height 19
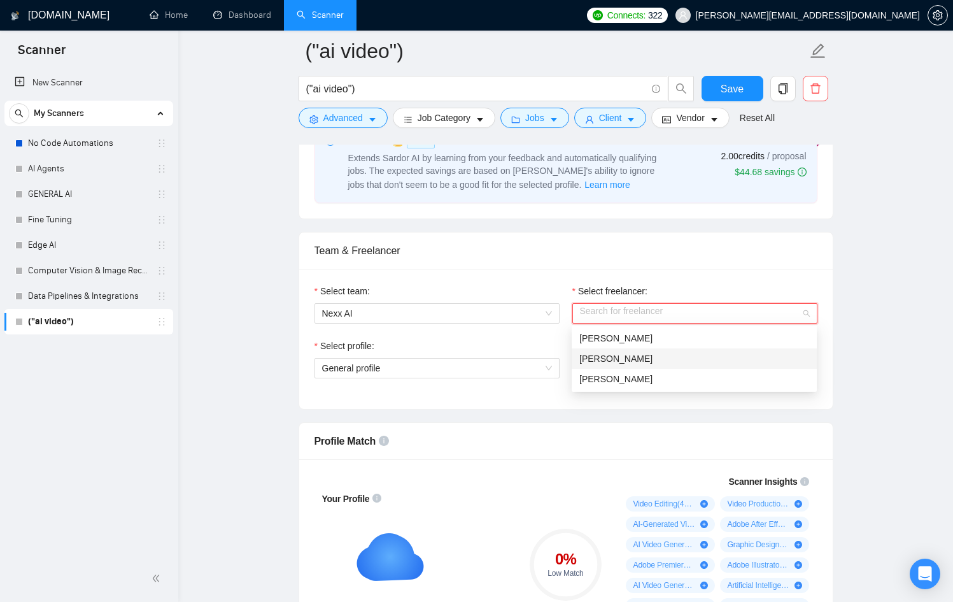
click at [638, 360] on div "[PERSON_NAME]" at bounding box center [695, 359] width 230 height 14
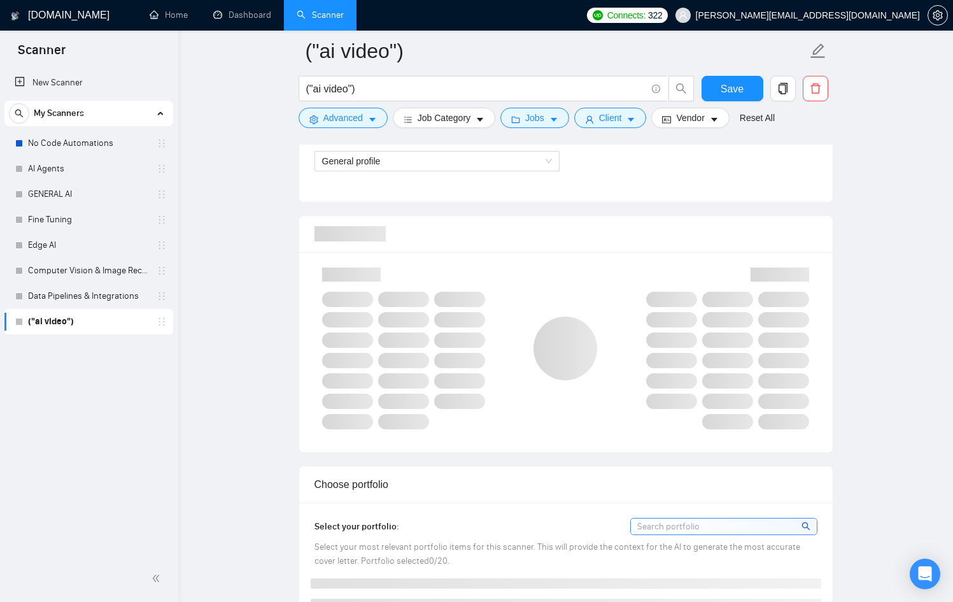
scroll to position [764, 0]
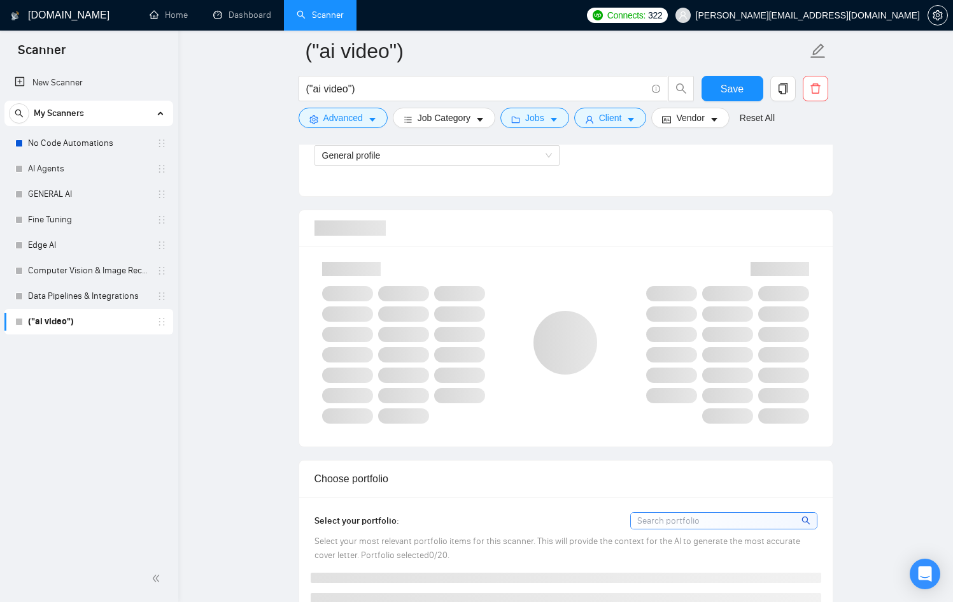
click at [551, 242] on div at bounding box center [566, 228] width 503 height 36
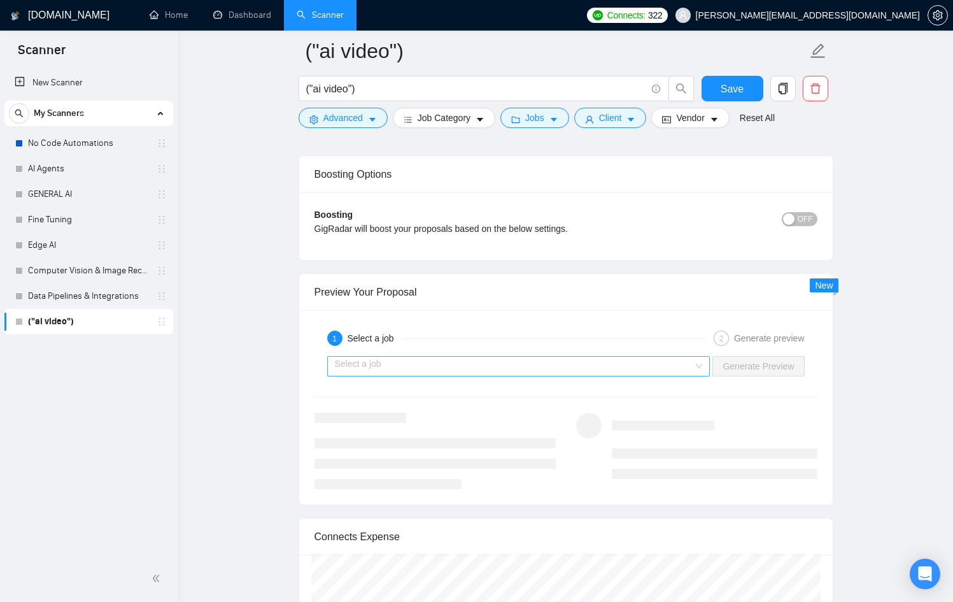
scroll to position [2215, 0]
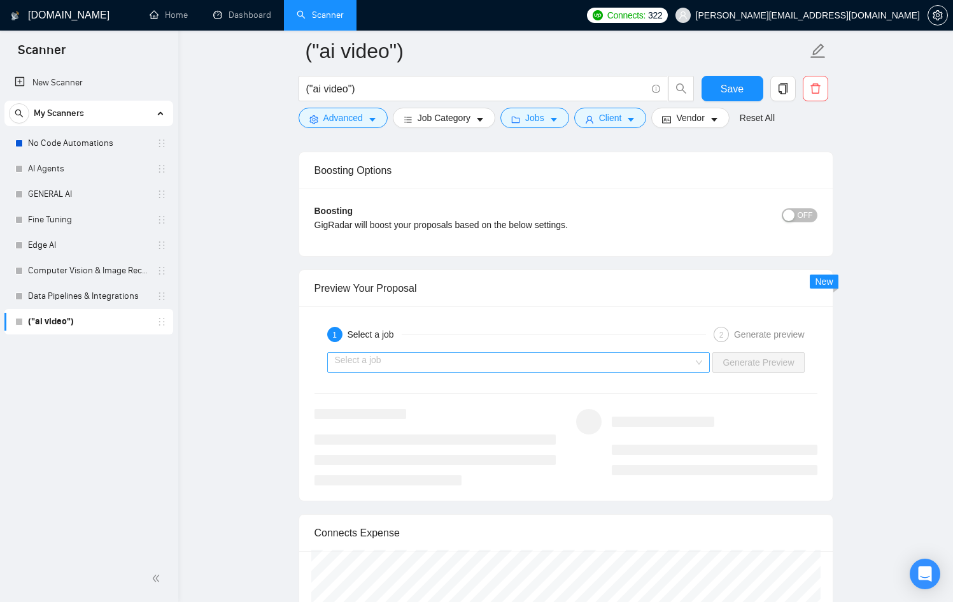
click at [464, 364] on input "search" at bounding box center [514, 362] width 359 height 19
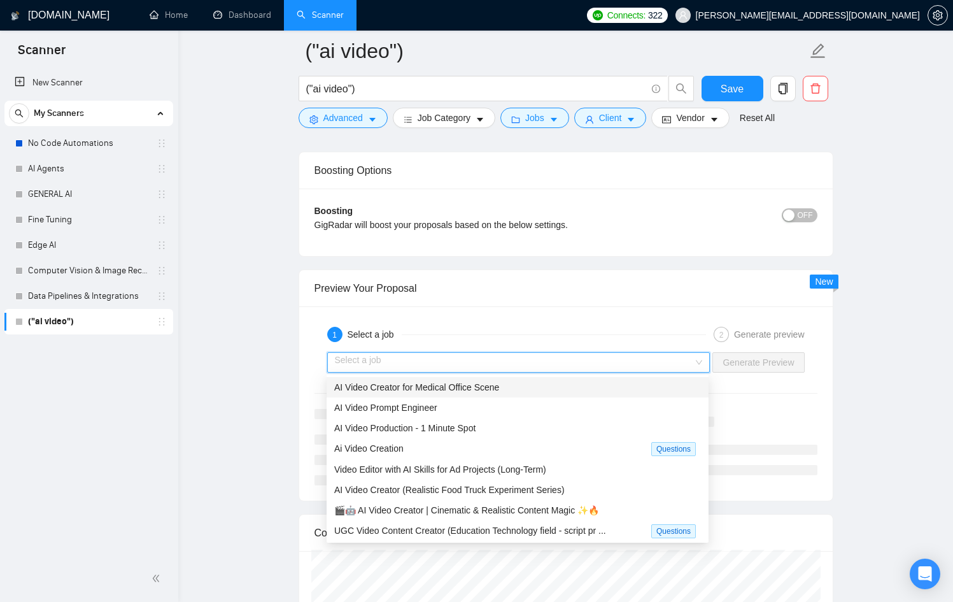
drag, startPoint x: 501, startPoint y: 312, endPoint x: 508, endPoint y: 313, distance: 7.0
click at [501, 312] on div "1 Select a job 2 Generate preview Select a job Generate Preview" at bounding box center [566, 403] width 534 height 194
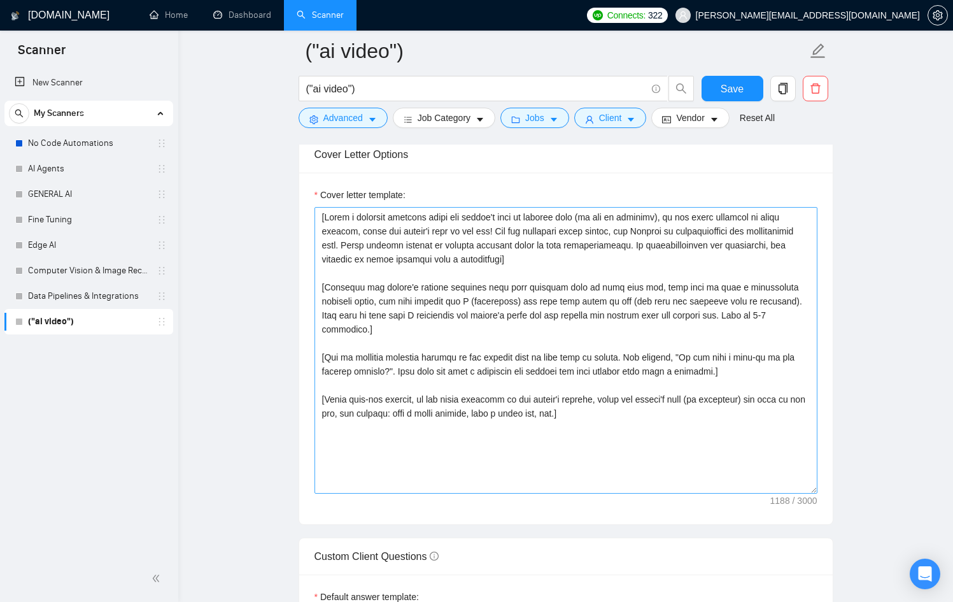
scroll to position [1346, 0]
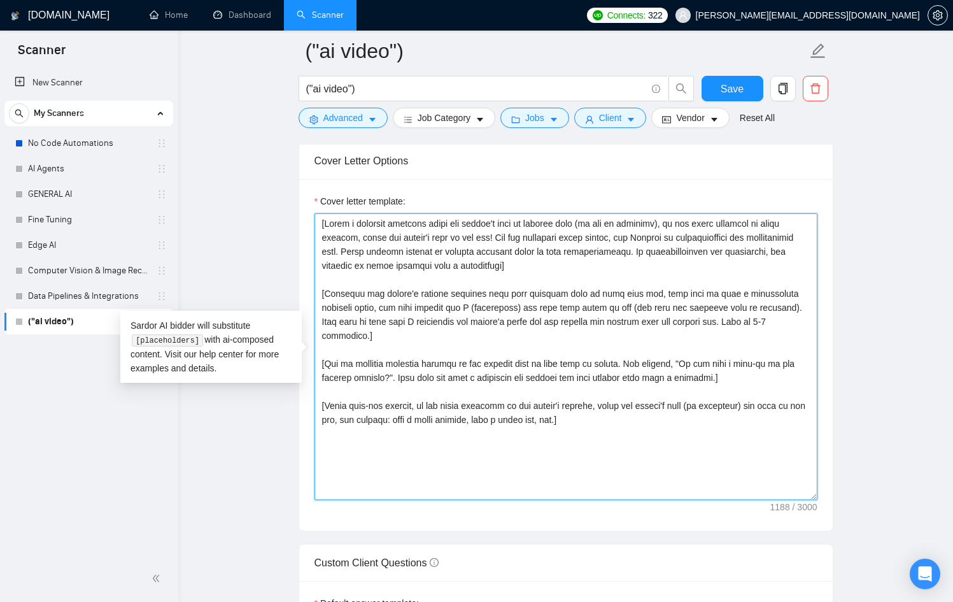
drag, startPoint x: 622, startPoint y: 410, endPoint x: 297, endPoint y: 208, distance: 382.1
click at [297, 208] on main "("ai video") ("ai video") Save Advanced Job Category Jobs Client Vendor Reset A…" at bounding box center [566, 393] width 734 height 3377
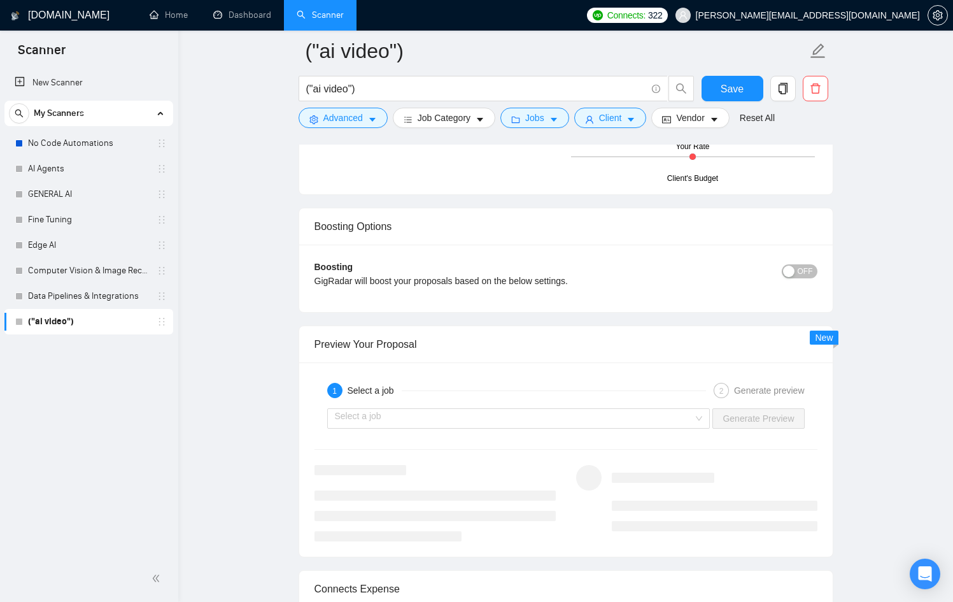
scroll to position [2162, 0]
click at [389, 417] on input "search" at bounding box center [514, 415] width 359 height 19
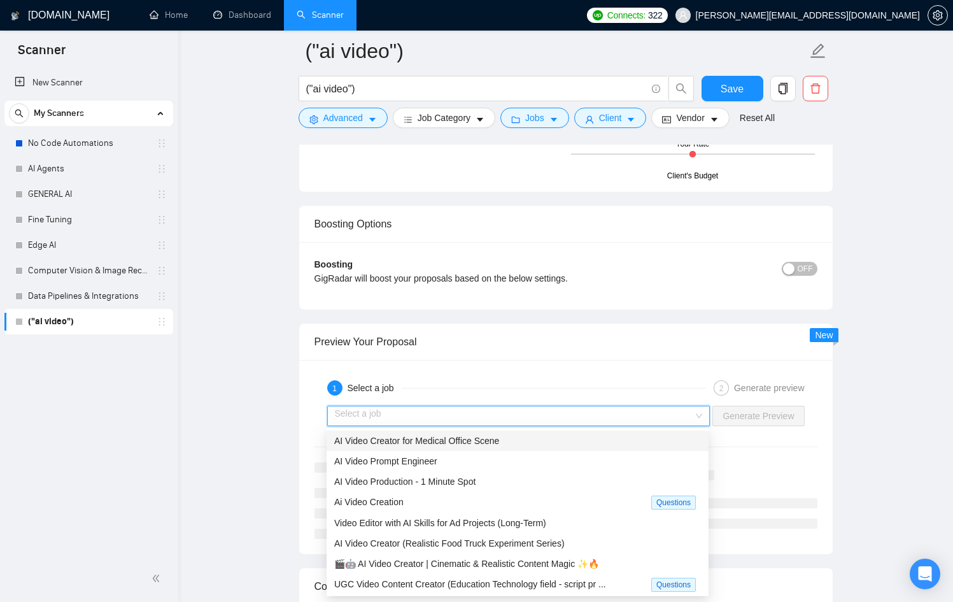
click at [480, 434] on div "AI Video Creator for Medical Office Scene" at bounding box center [517, 441] width 367 height 14
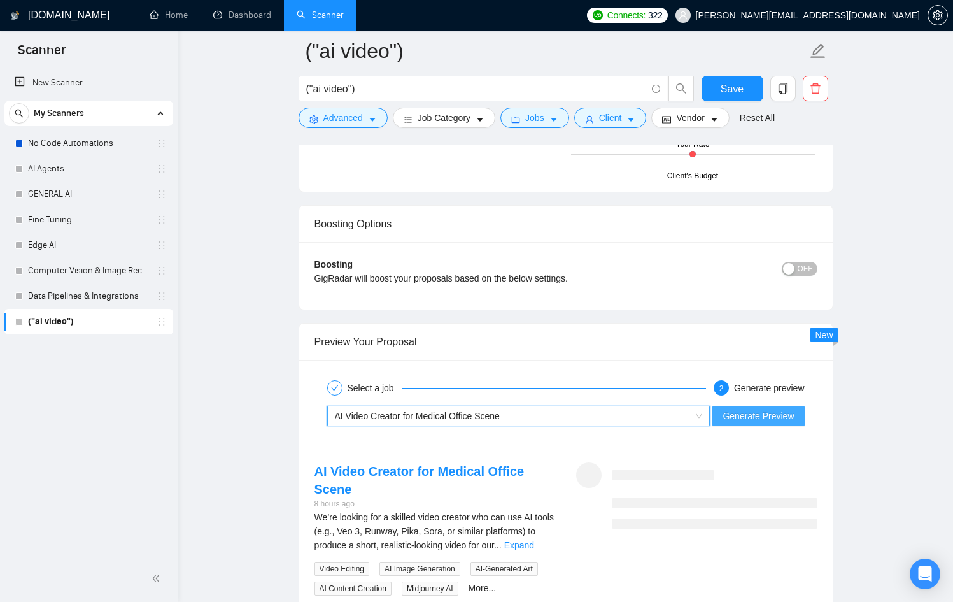
click at [756, 411] on span "Generate Preview" at bounding box center [758, 416] width 71 height 14
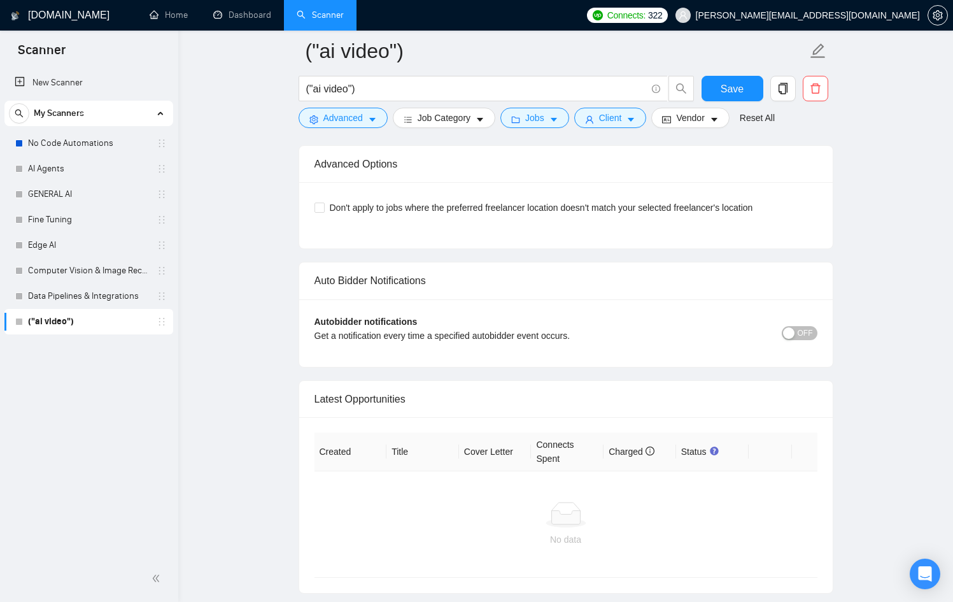
scroll to position [2890, 0]
click at [793, 334] on div "button" at bounding box center [788, 334] width 11 height 11
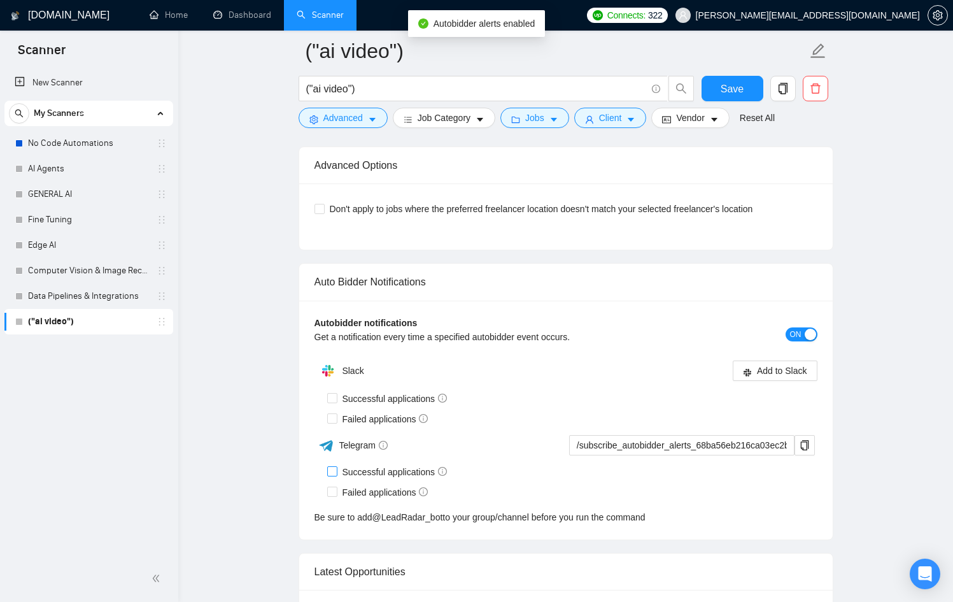
click at [331, 468] on input "Successful applications" at bounding box center [331, 470] width 9 height 9
checkbox input "true"
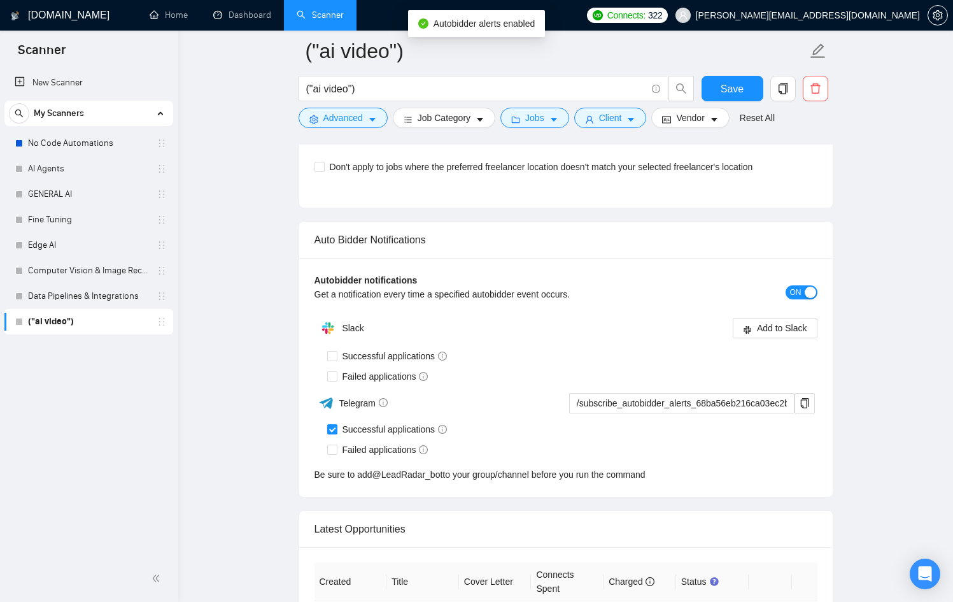
click at [334, 492] on div "Autobidder notifications Get a notification every time a specified autobidder e…" at bounding box center [566, 377] width 534 height 239
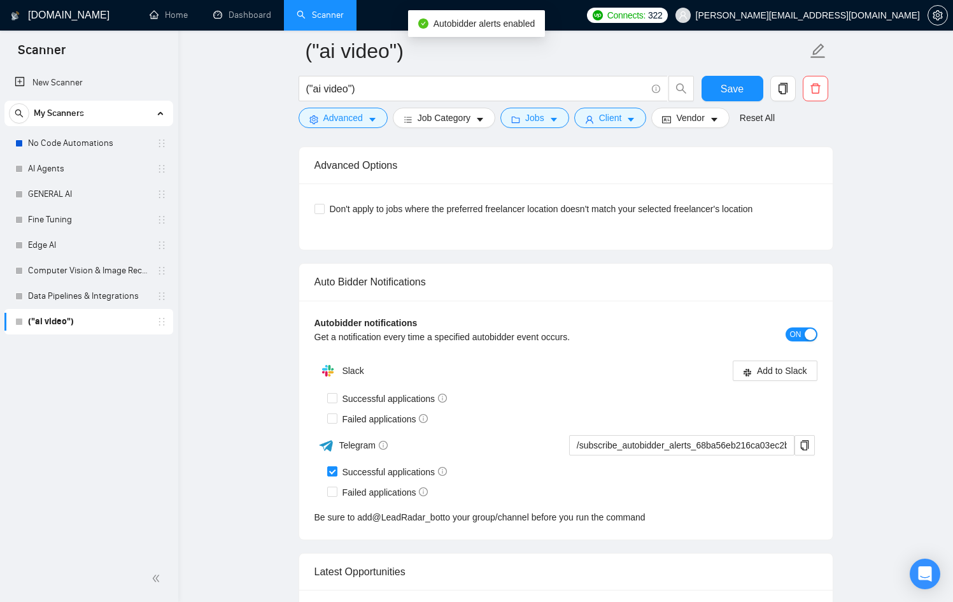
click at [341, 449] on span "Telegram" at bounding box center [363, 445] width 49 height 10
click at [336, 487] on span at bounding box center [332, 492] width 10 height 10
click at [336, 487] on input "Failed applications" at bounding box center [331, 491] width 9 height 9
checkbox input "true"
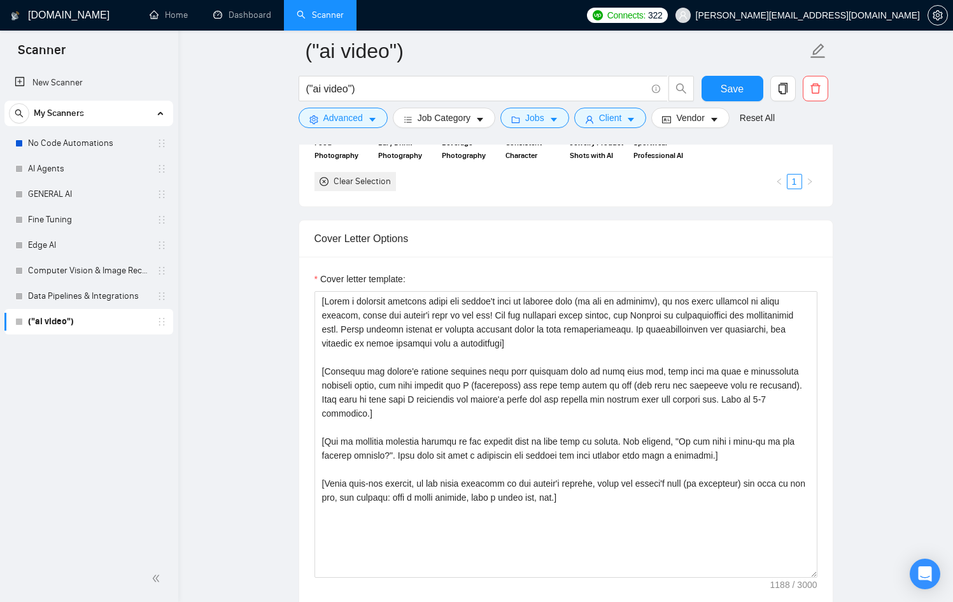
scroll to position [1259, 0]
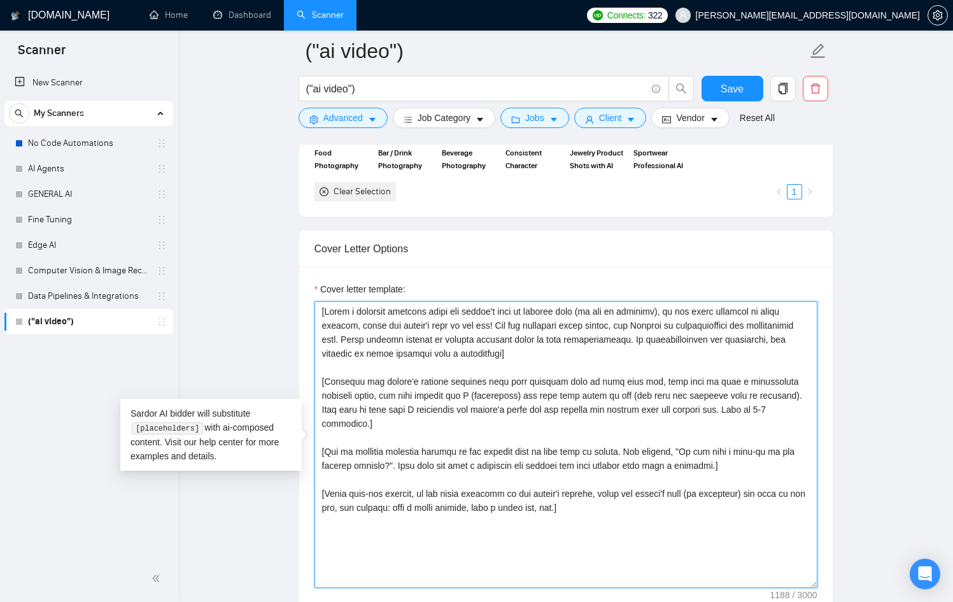
drag, startPoint x: 328, startPoint y: 310, endPoint x: 320, endPoint y: 311, distance: 8.3
click at [320, 311] on textarea "Cover letter template:" at bounding box center [566, 444] width 503 height 287
drag, startPoint x: 552, startPoint y: 356, endPoint x: 534, endPoint y: 357, distance: 17.8
click at [534, 357] on textarea "Cover letter template:" at bounding box center [566, 444] width 503 height 287
click at [478, 368] on textarea "Cover letter template:" at bounding box center [566, 444] width 503 height 287
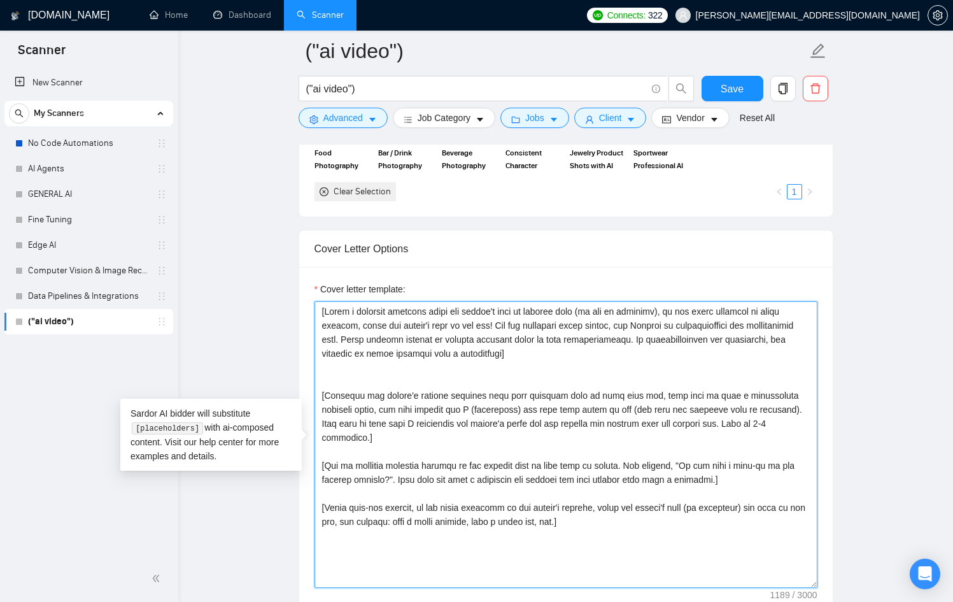
type textarea "[Write a personal greeting using the client's name or company name (if any is p…"
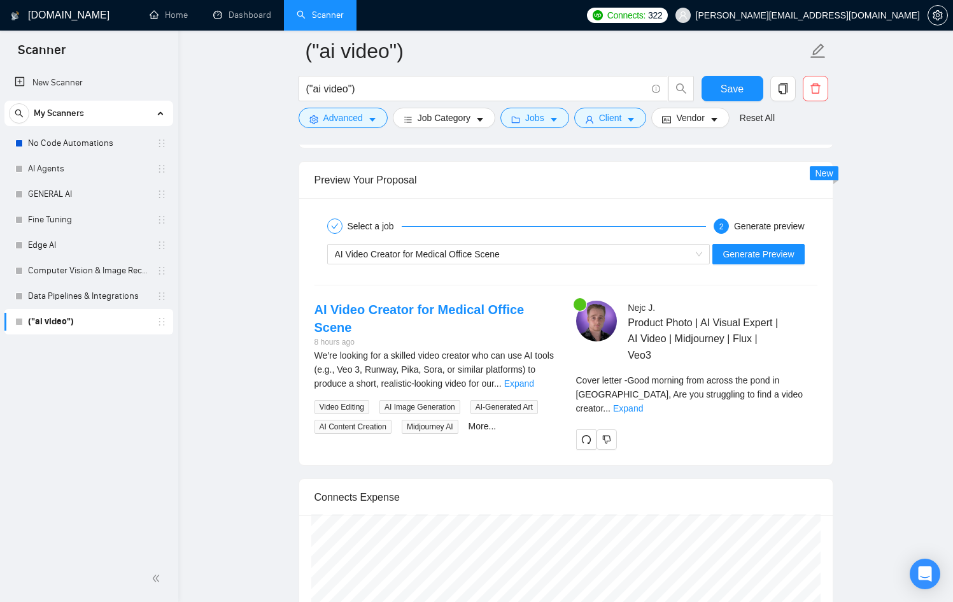
scroll to position [2326, 0]
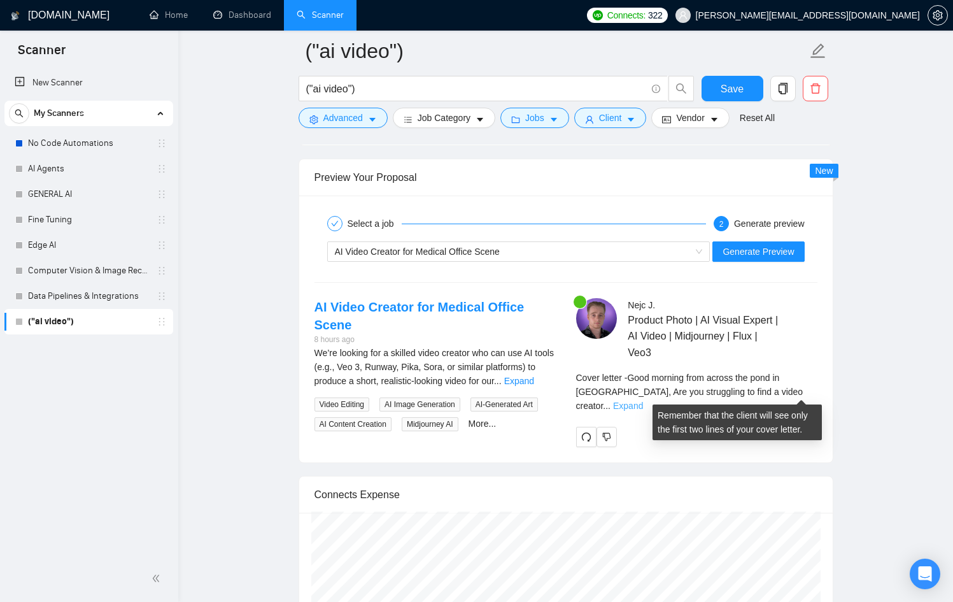
click at [643, 401] on link "Expand" at bounding box center [628, 406] width 30 height 10
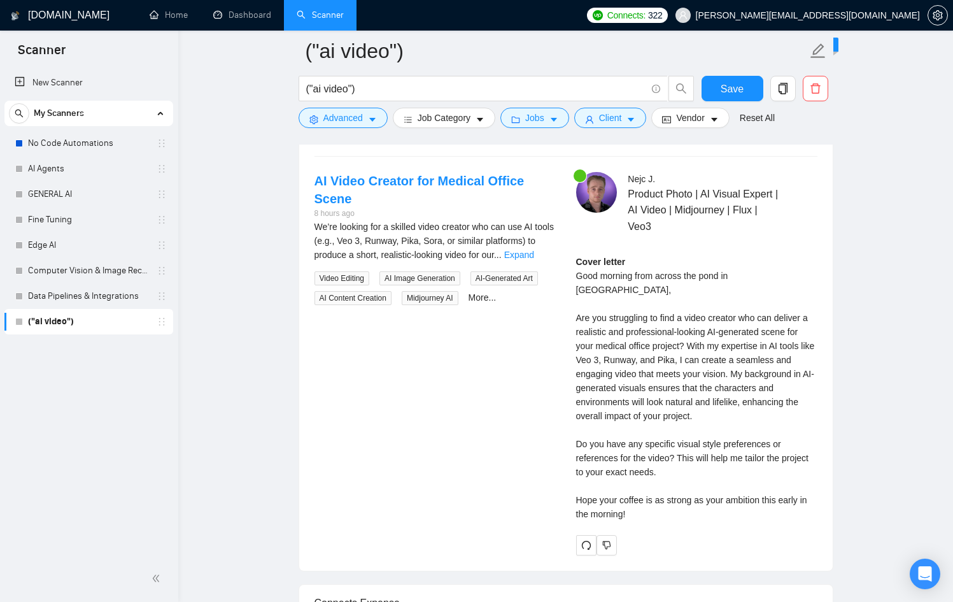
scroll to position [2454, 0]
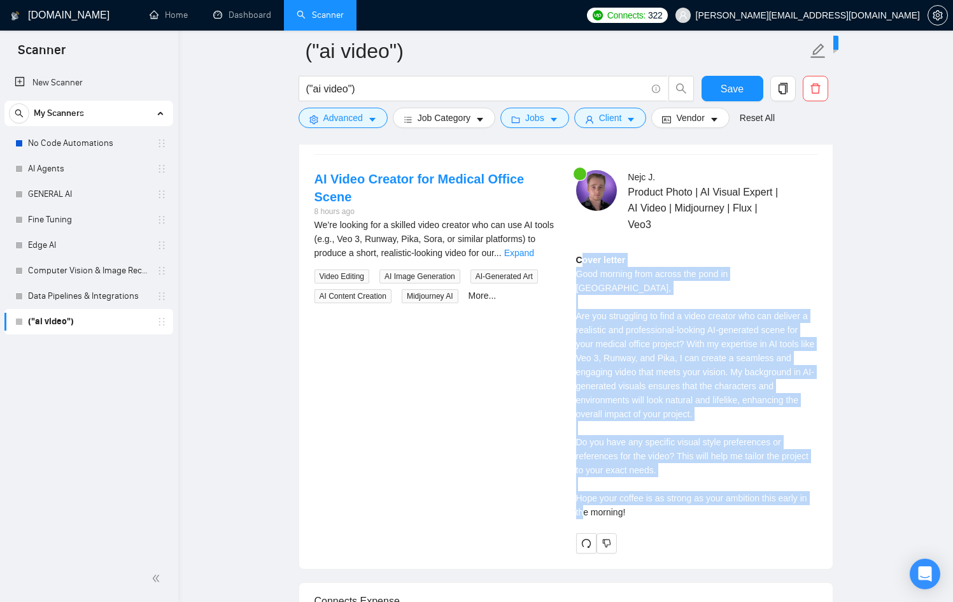
drag, startPoint x: 639, startPoint y: 496, endPoint x: 583, endPoint y: 261, distance: 241.1
click at [583, 261] on div "Cover letter Good morning from across the pond in [GEOGRAPHIC_DATA], Are you st…" at bounding box center [696, 386] width 241 height 266
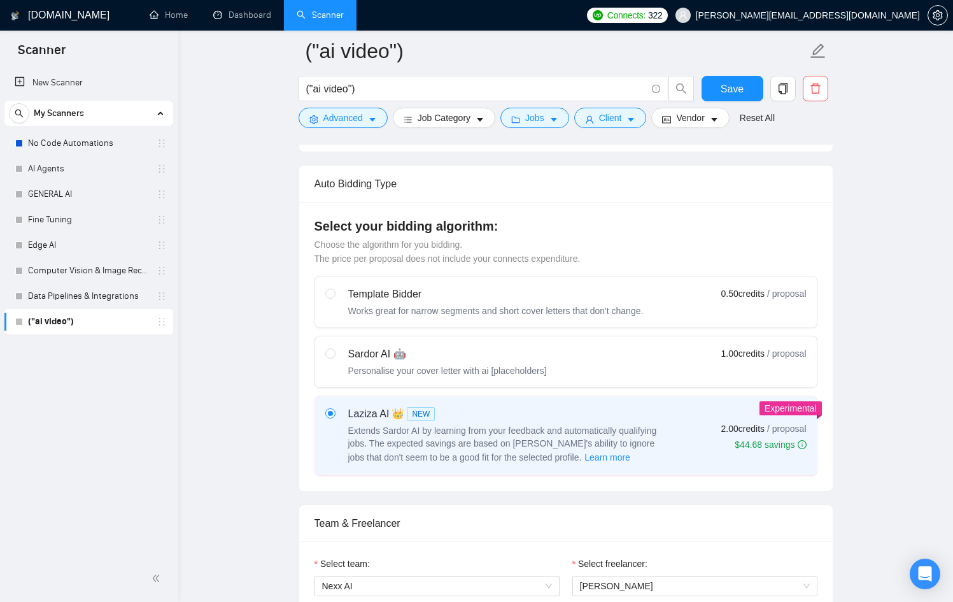
scroll to position [277, 0]
click at [449, 350] on div "Sardor AI 🤖" at bounding box center [447, 355] width 199 height 15
click at [334, 350] on input "radio" at bounding box center [329, 354] width 9 height 9
radio input "true"
radio input "false"
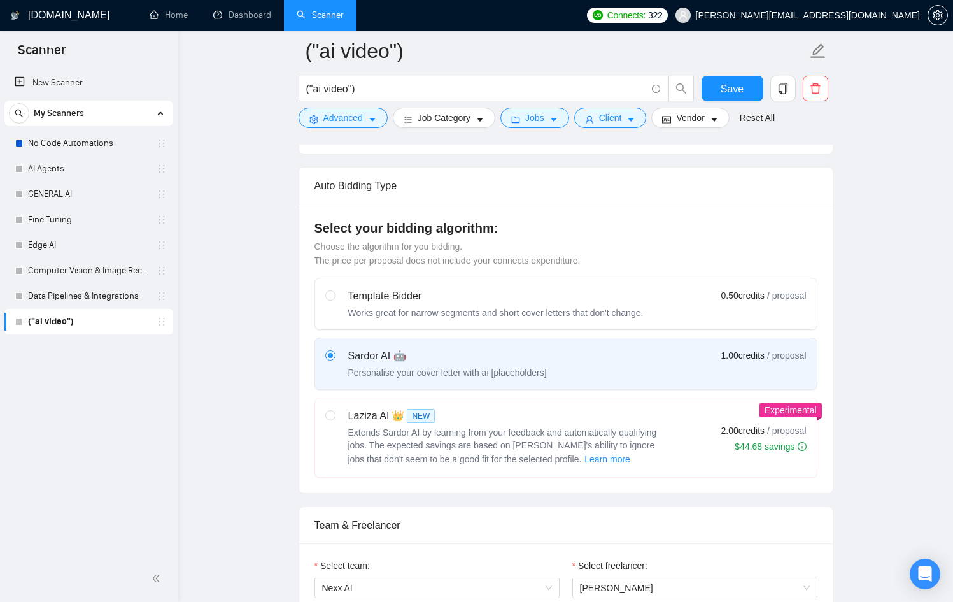
click at [467, 436] on span "Extends Sardor AI by learning from your feedback and automatically qualifying j…" at bounding box center [502, 445] width 309 height 37
click at [512, 394] on div "Template Bidder Works great for narrow segments and short cover letters that do…" at bounding box center [566, 378] width 503 height 200
click at [507, 408] on div "Laziza AI 👑 NEW" at bounding box center [507, 415] width 318 height 15
click at [334, 410] on input "radio" at bounding box center [329, 414] width 9 height 9
radio input "true"
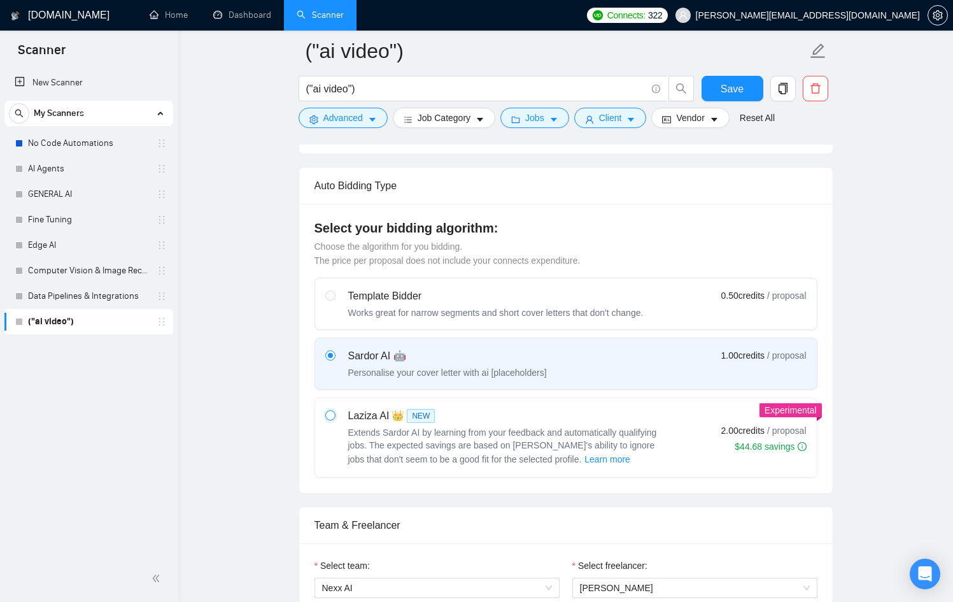
radio input "false"
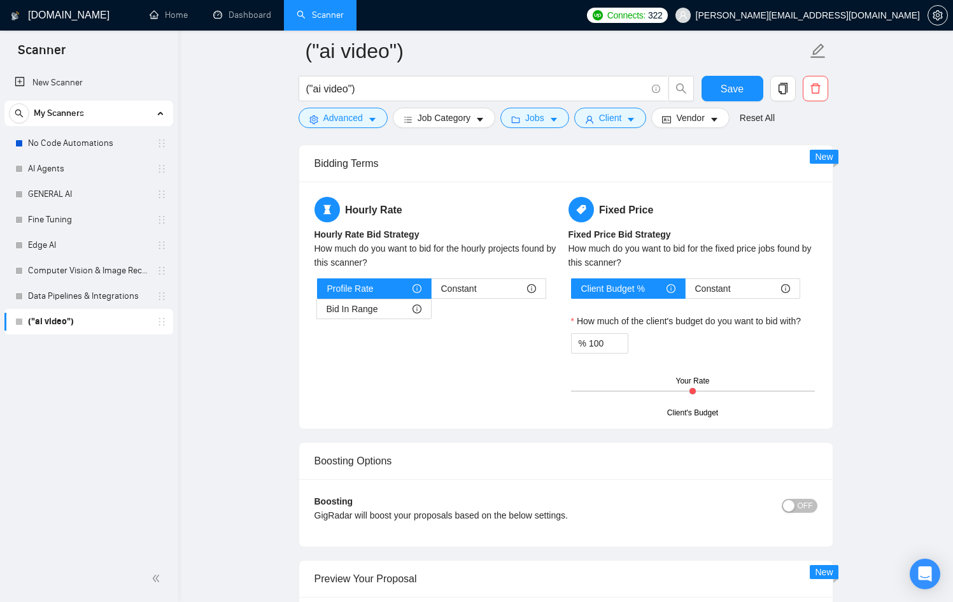
scroll to position [3388, 0]
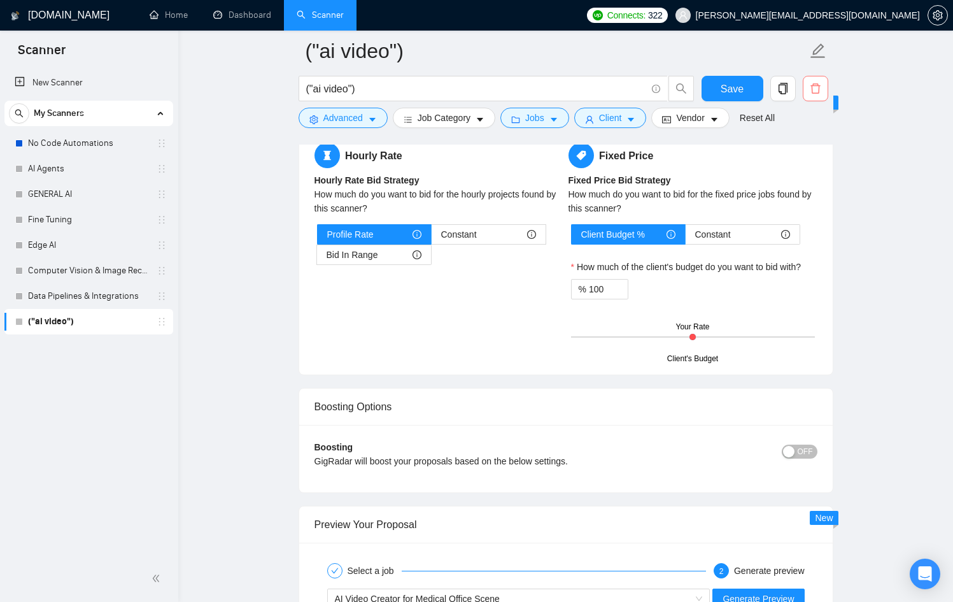
click at [814, 90] on icon "delete" at bounding box center [815, 88] width 11 height 11
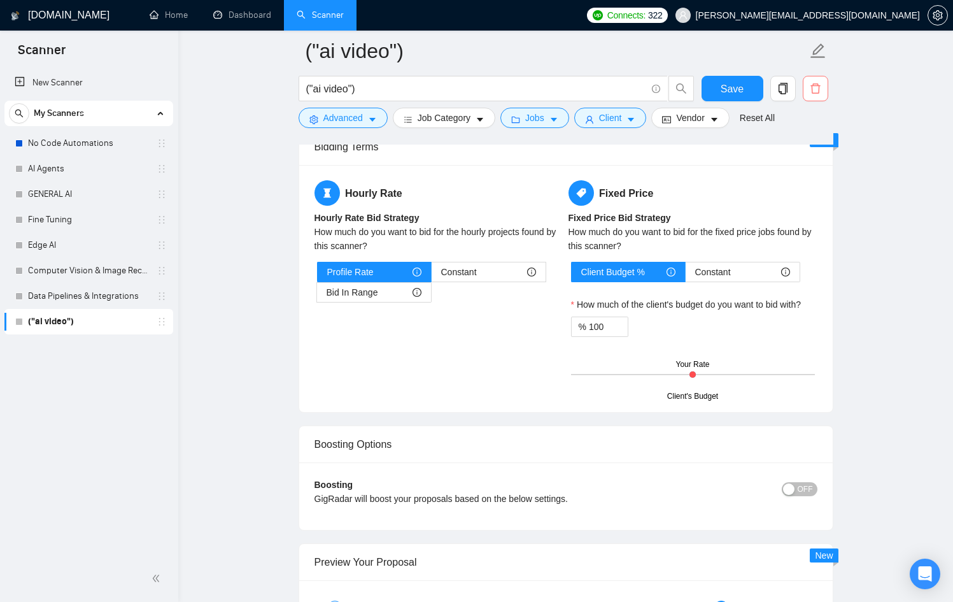
scroll to position [1931, 0]
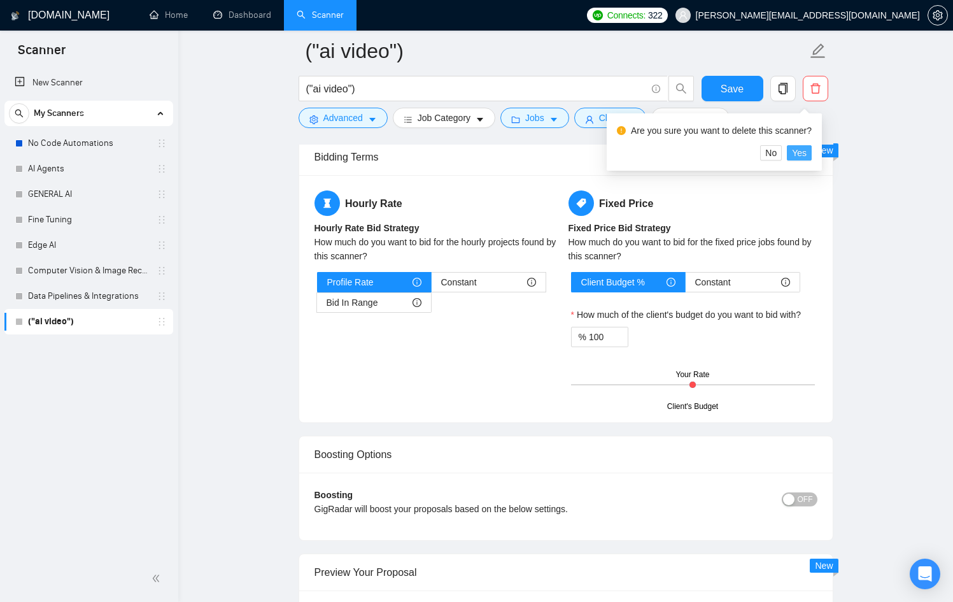
click at [803, 152] on span "Yes" at bounding box center [799, 153] width 15 height 14
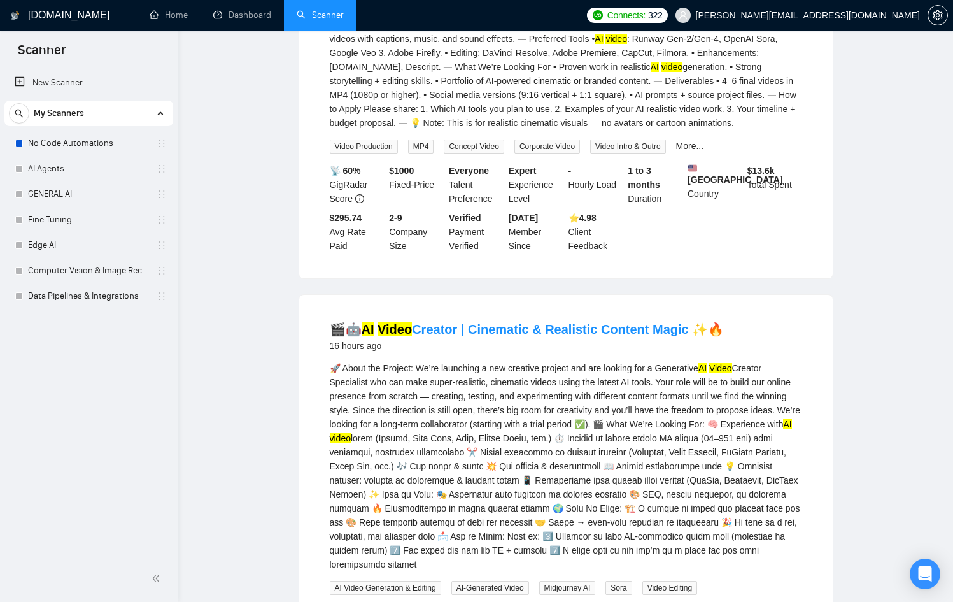
scroll to position [1492, 0]
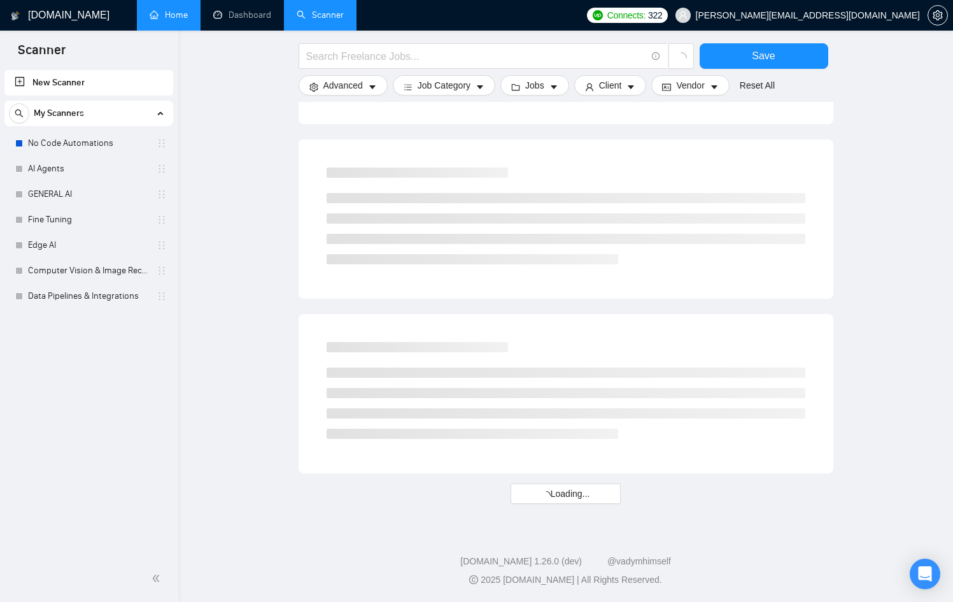
click at [173, 19] on link "Home" at bounding box center [169, 15] width 38 height 11
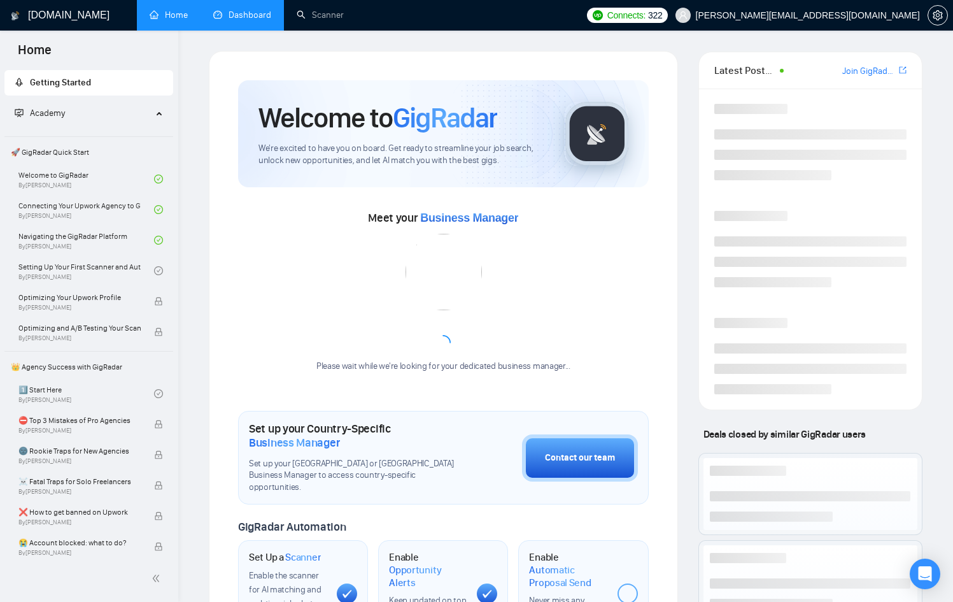
click at [246, 13] on link "Dashboard" at bounding box center [242, 15] width 58 height 11
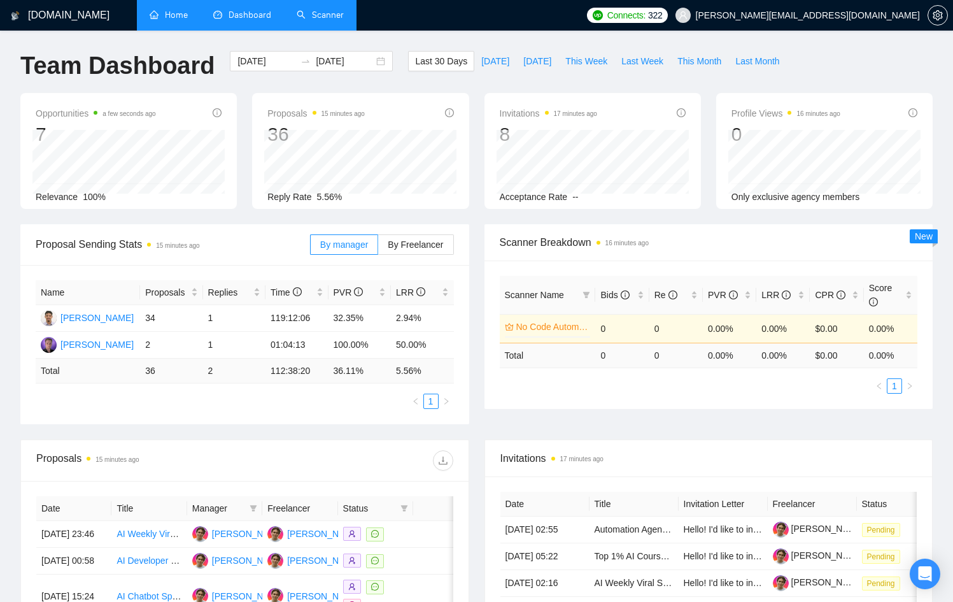
click at [332, 20] on link "Scanner" at bounding box center [320, 15] width 47 height 11
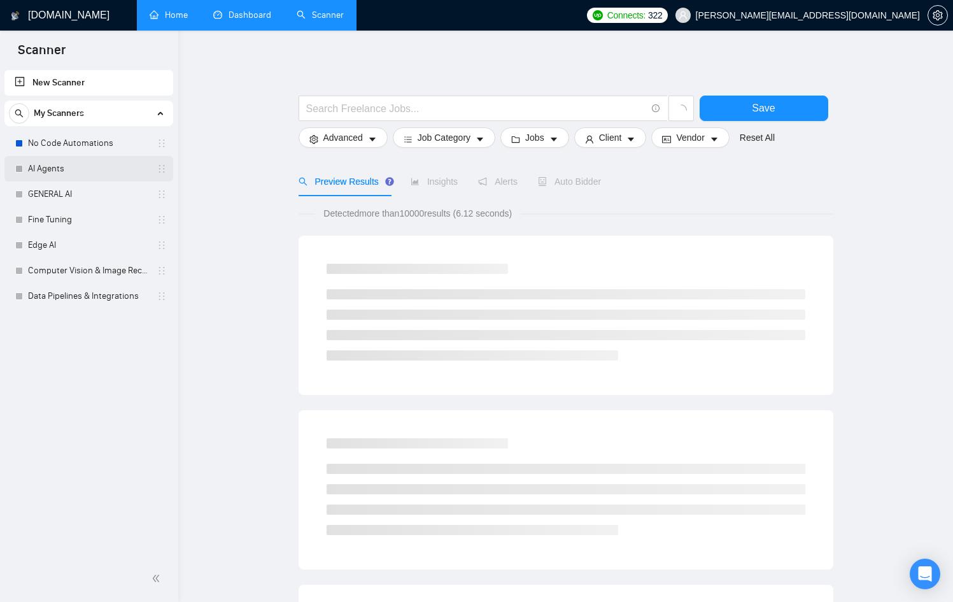
click at [82, 170] on link "AI Agents" at bounding box center [88, 168] width 121 height 25
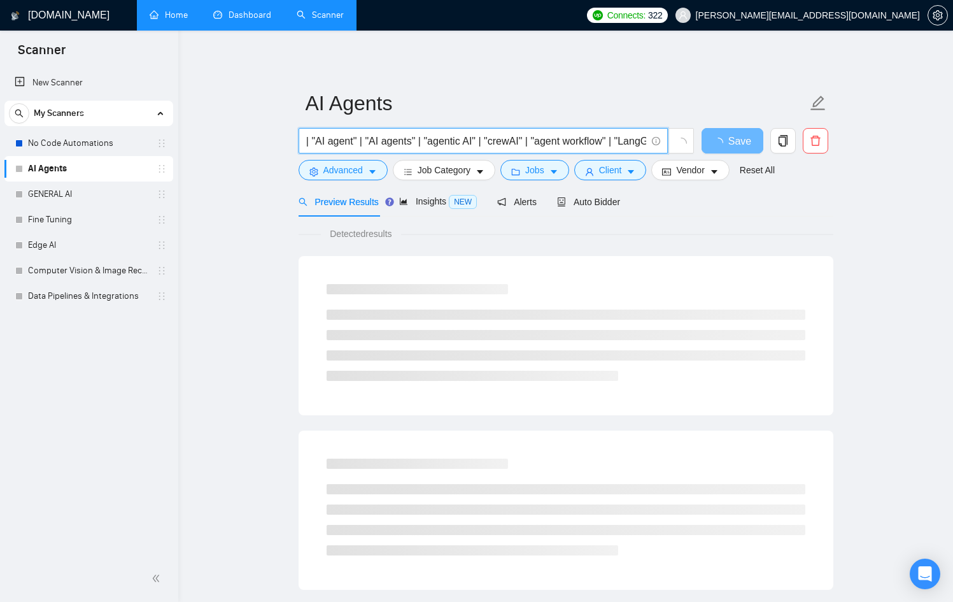
scroll to position [0, 150]
drag, startPoint x: 436, startPoint y: 139, endPoint x: 690, endPoint y: 171, distance: 255.6
click at [722, 166] on form "AI Agents ("multi-agent" | "AI agent" | "AI agents" | "agentic AI" | "crewAI" |…" at bounding box center [566, 135] width 535 height 104
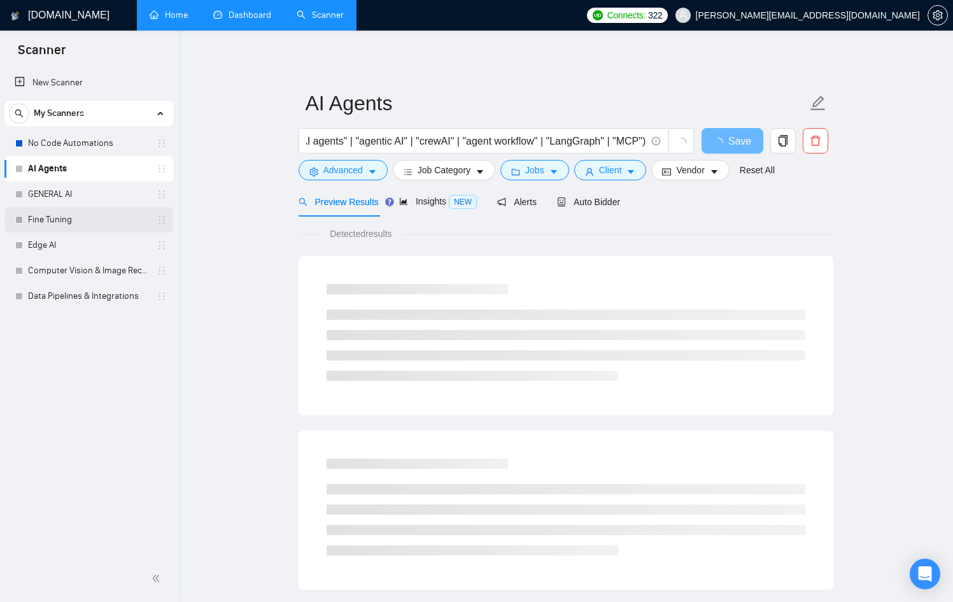
click at [48, 220] on link "Fine Tuning" at bounding box center [88, 219] width 121 height 25
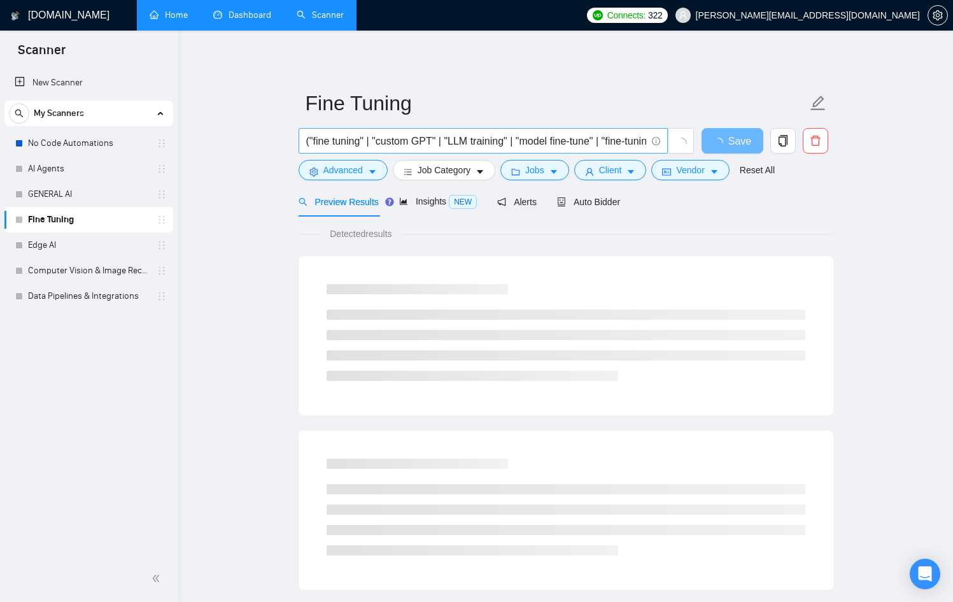
click at [453, 145] on span "("fine tuning" | "custom GPT" | "LLM training" | "model fine-tune" | "fine-tuni…" at bounding box center [483, 140] width 369 height 25
drag, startPoint x: 452, startPoint y: 141, endPoint x: 773, endPoint y: 145, distance: 321.0
click at [773, 144] on div "("fine tuning" | "custom GPT" | "LLM training" | "model fine-tune" | "fine-tuni…" at bounding box center [563, 144] width 535 height 32
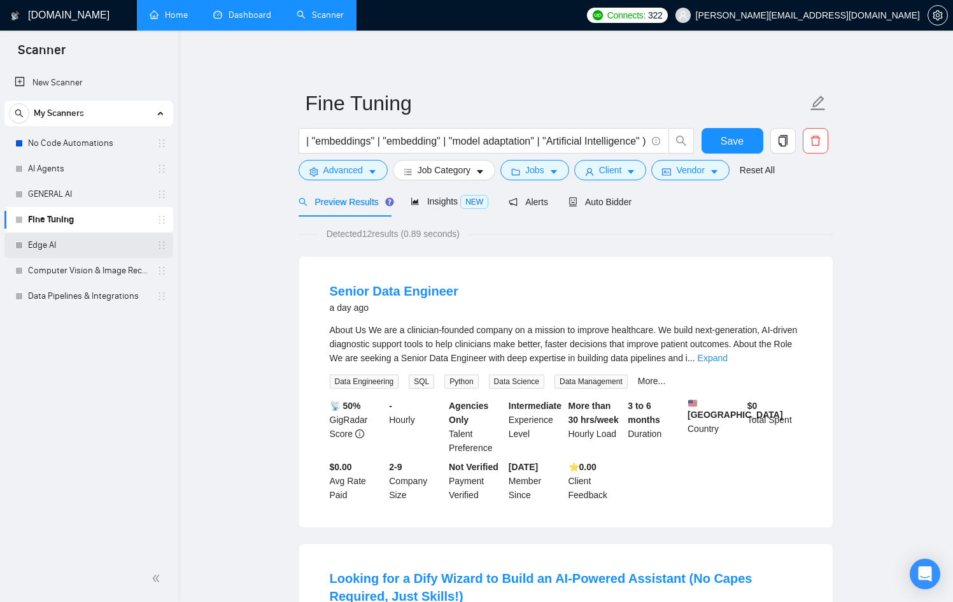
click at [63, 247] on link "Edge AI" at bounding box center [88, 244] width 121 height 25
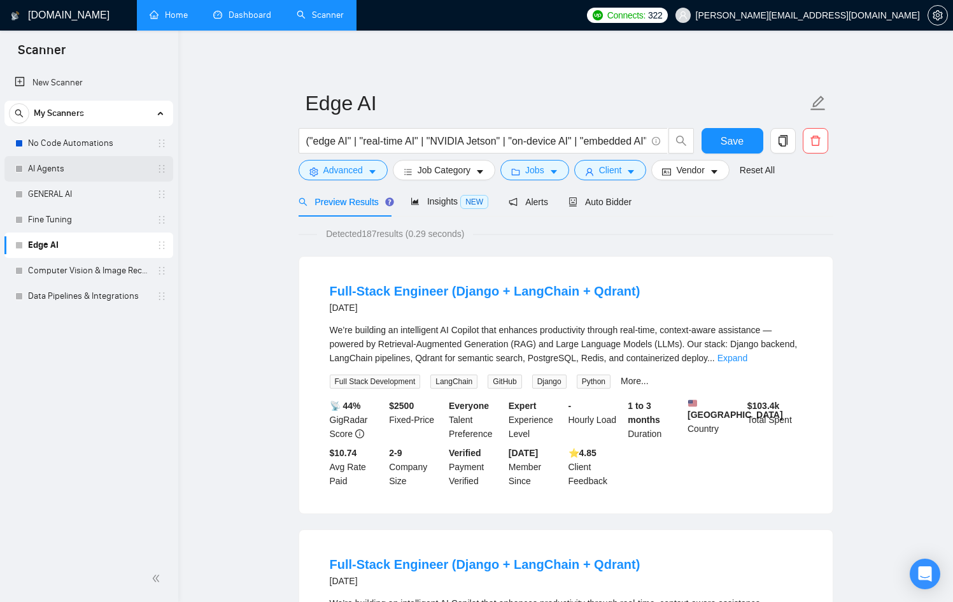
click at [101, 157] on link "AI Agents" at bounding box center [88, 168] width 121 height 25
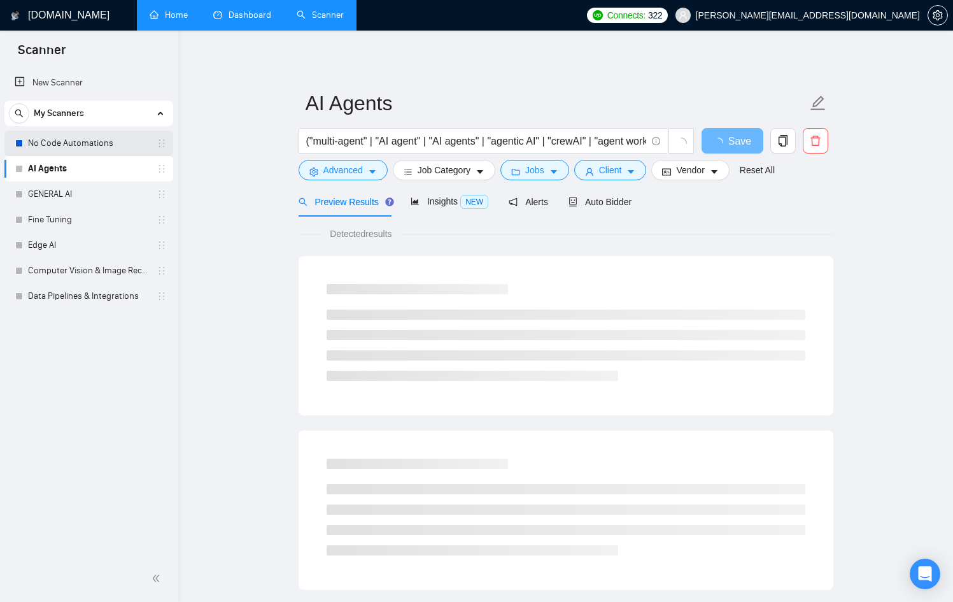
click at [101, 142] on link "No Code Automations" at bounding box center [88, 143] width 121 height 25
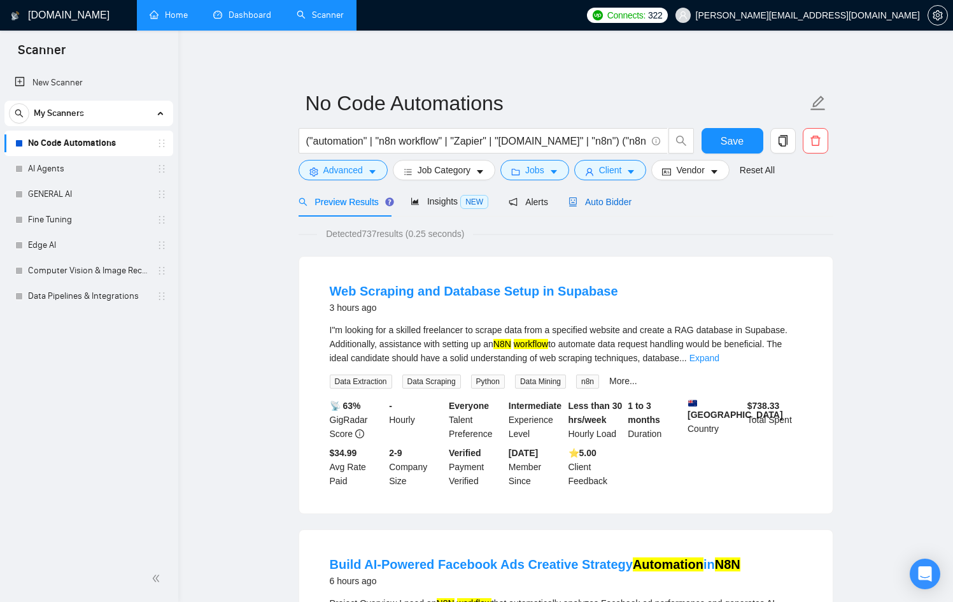
click at [589, 204] on span "Auto Bidder" at bounding box center [600, 202] width 63 height 10
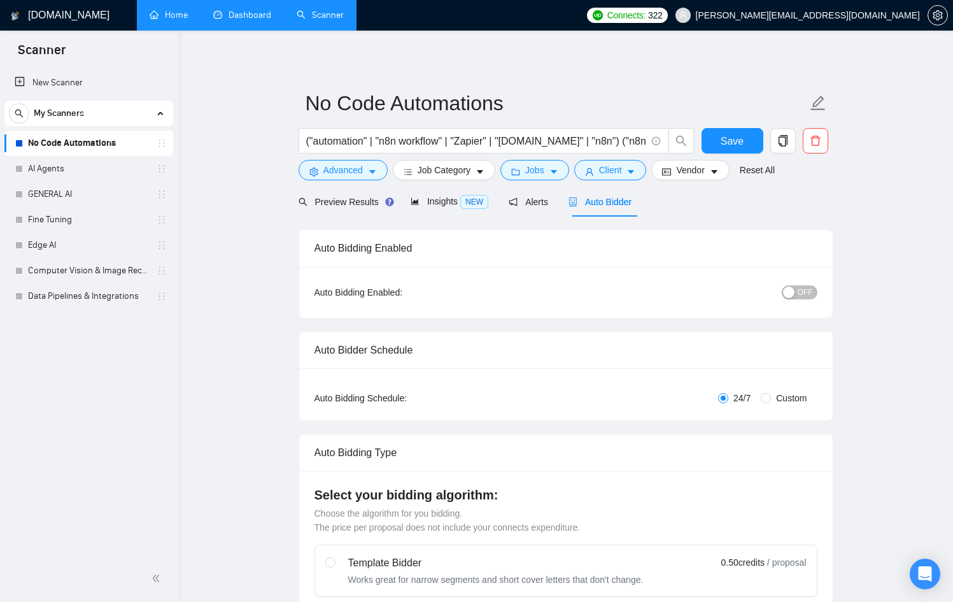
click at [82, 141] on link "No Code Automations" at bounding box center [88, 143] width 121 height 25
click at [183, 15] on link "Home" at bounding box center [169, 15] width 38 height 11
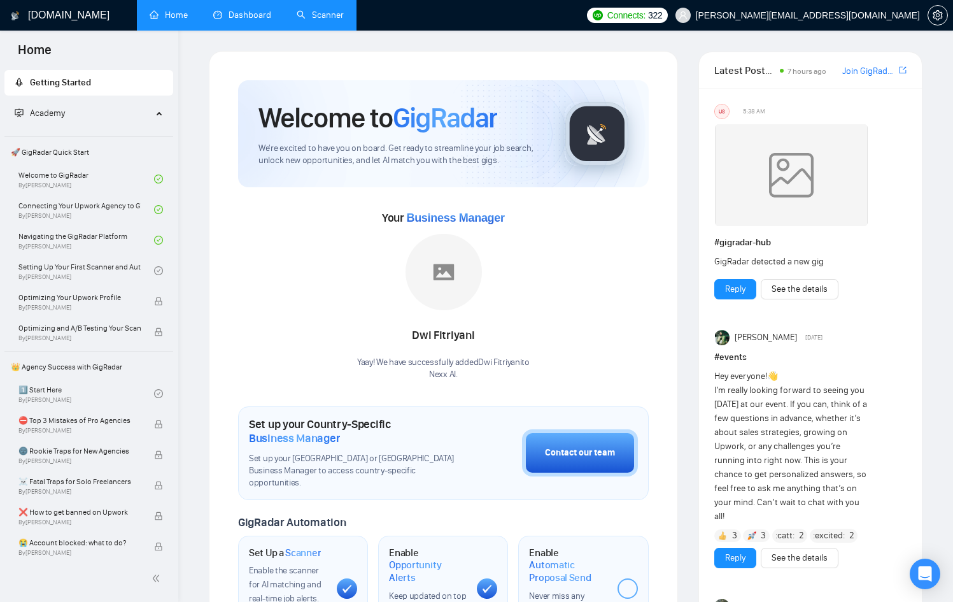
click at [252, 11] on link "Dashboard" at bounding box center [242, 15] width 58 height 11
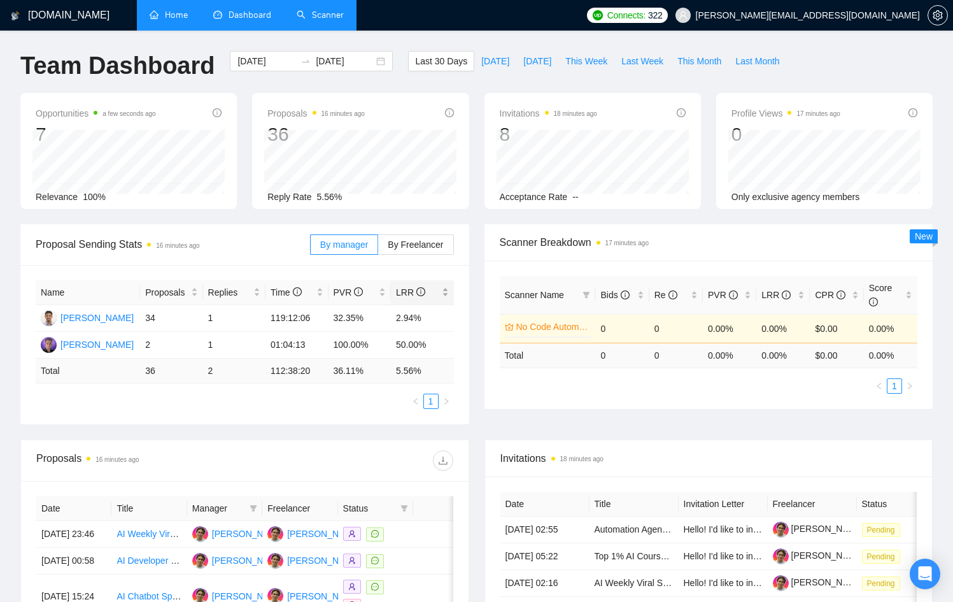
click at [418, 290] on icon "info-circle" at bounding box center [421, 291] width 9 height 9
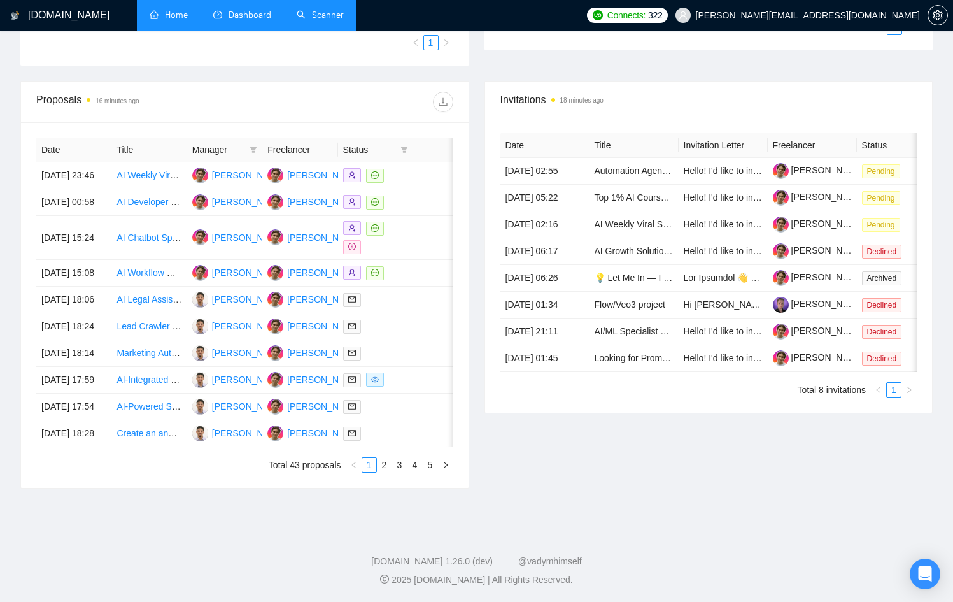
scroll to position [476, 0]
click at [188, 13] on link "Home" at bounding box center [169, 15] width 38 height 11
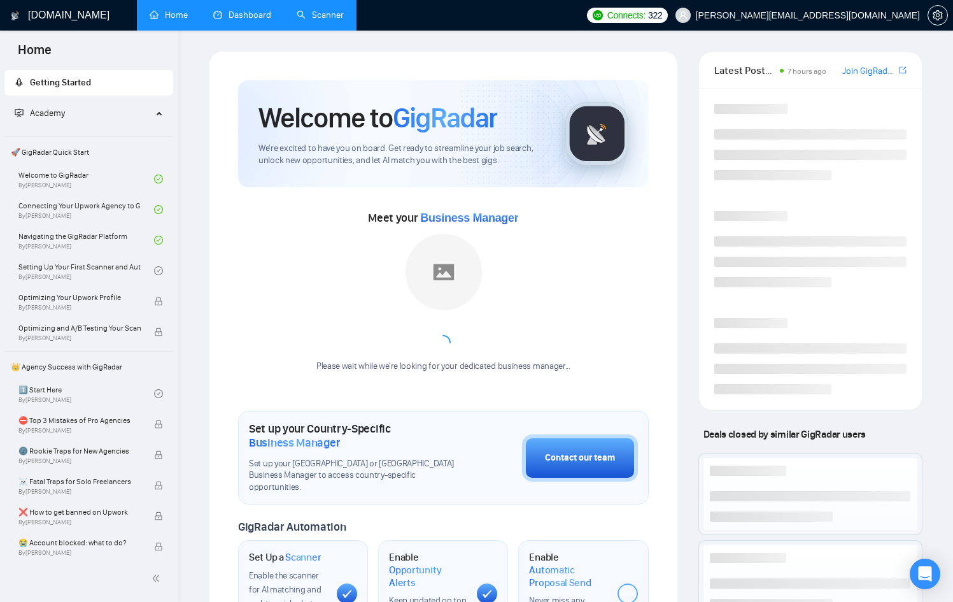
click at [239, 13] on link "Dashboard" at bounding box center [242, 15] width 58 height 11
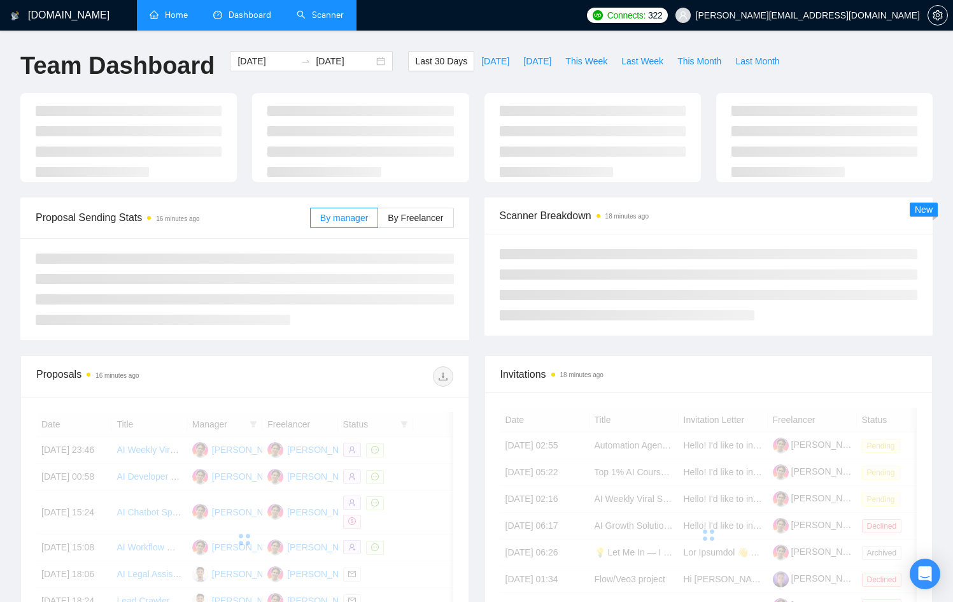
click at [324, 16] on link "Scanner" at bounding box center [320, 15] width 47 height 11
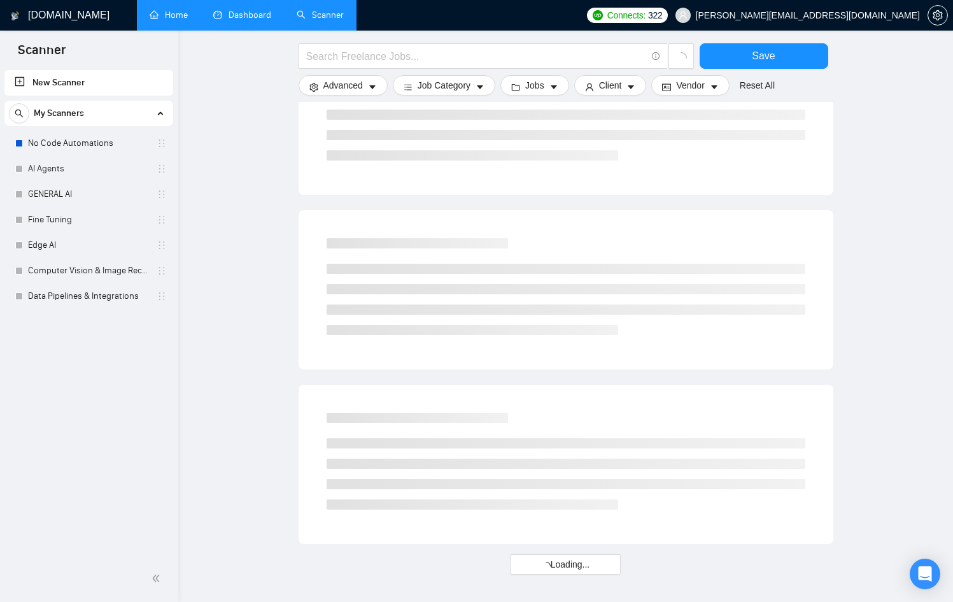
scroll to position [620, 0]
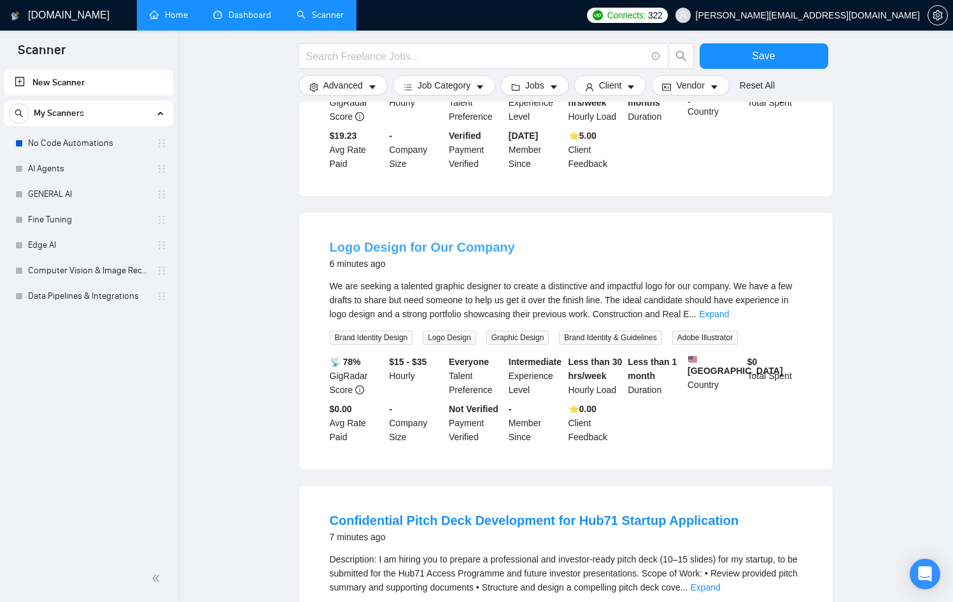
click at [427, 240] on link "Logo Design for Our Company" at bounding box center [422, 247] width 185 height 14
click at [76, 15] on h1 "[DOMAIN_NAME]" at bounding box center [69, 15] width 82 height 31
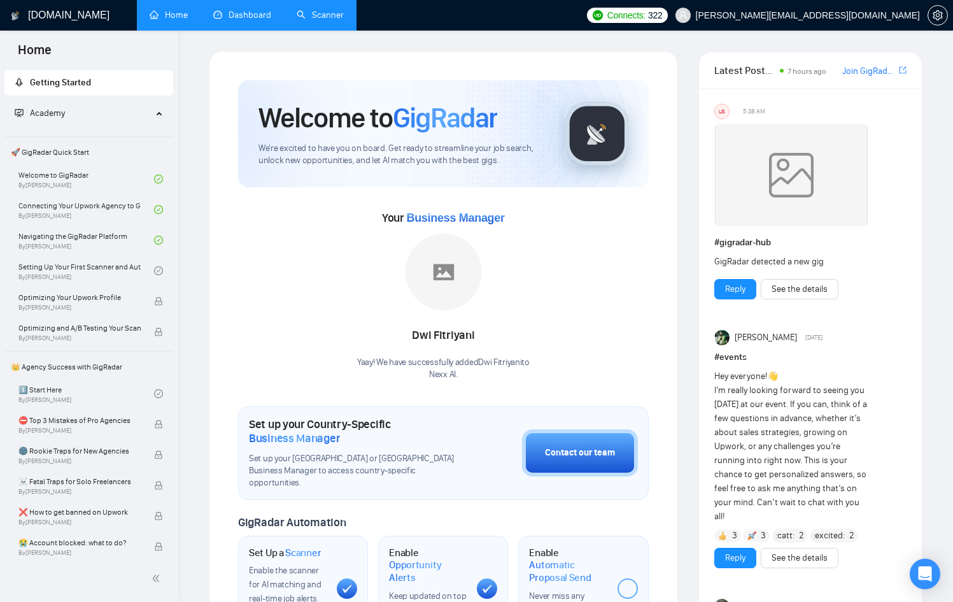
click at [325, 15] on link "Scanner" at bounding box center [320, 15] width 47 height 11
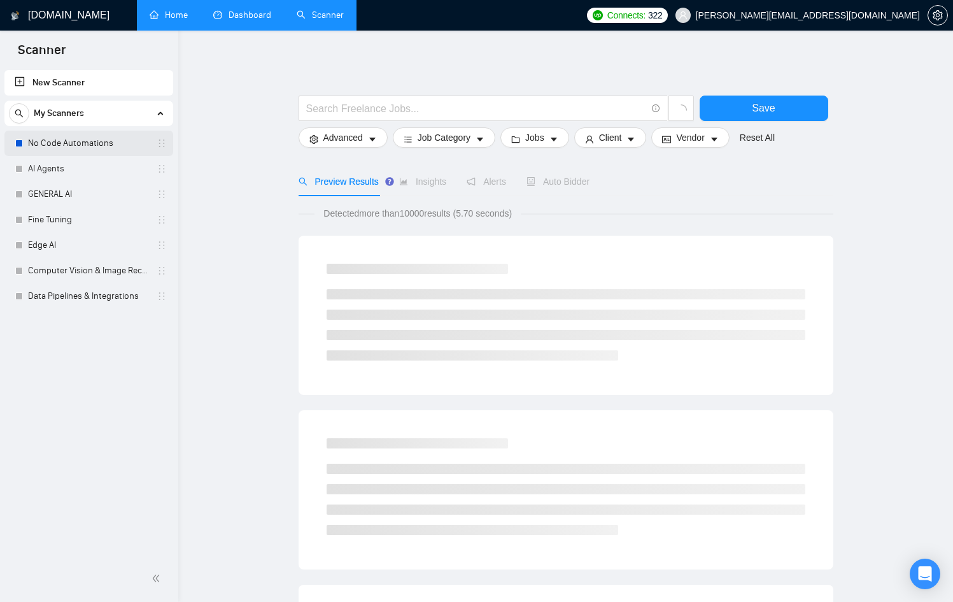
click at [66, 141] on link "No Code Automations" at bounding box center [88, 143] width 121 height 25
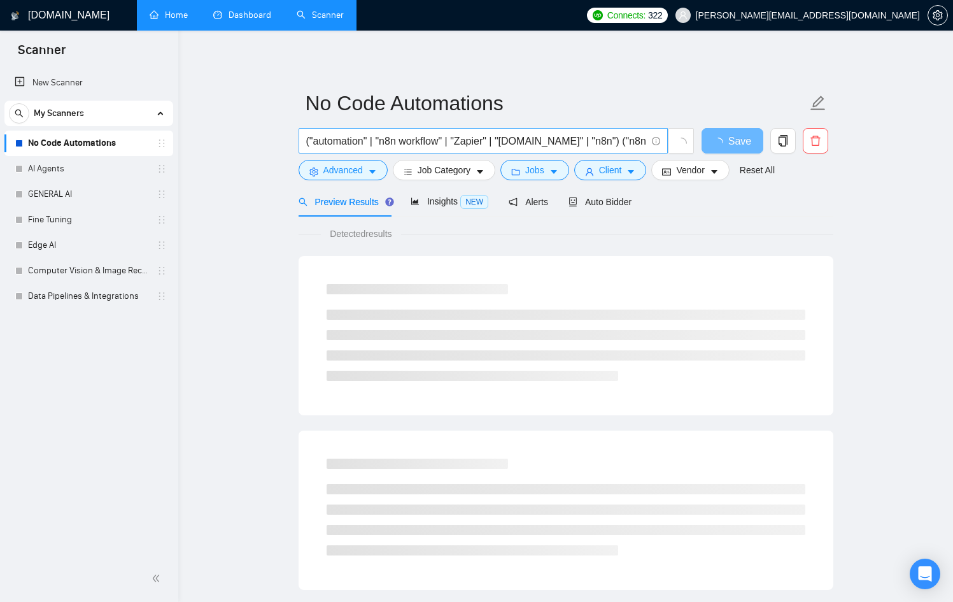
click at [534, 144] on input "("automation" | "n8n workflow" | "Zapier" | "[DOMAIN_NAME]" | "n8n") ("n8n auto…" at bounding box center [476, 141] width 340 height 16
